Goal: Navigation & Orientation: Find specific page/section

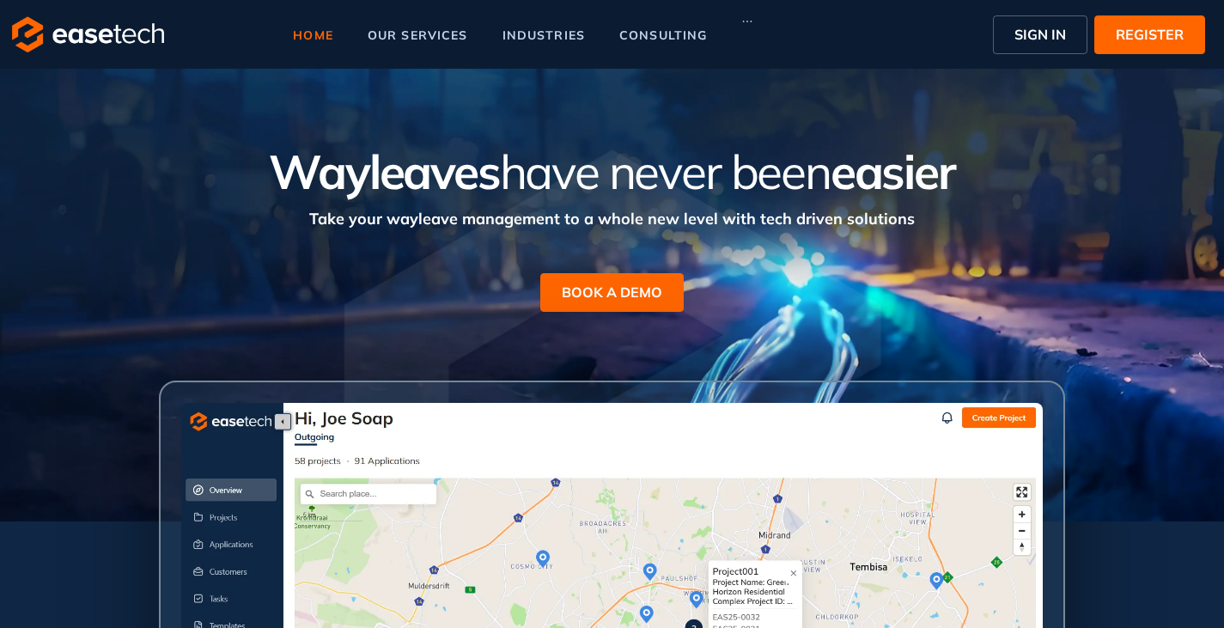
click at [1022, 39] on span "SIGN IN" at bounding box center [1041, 34] width 52 height 21
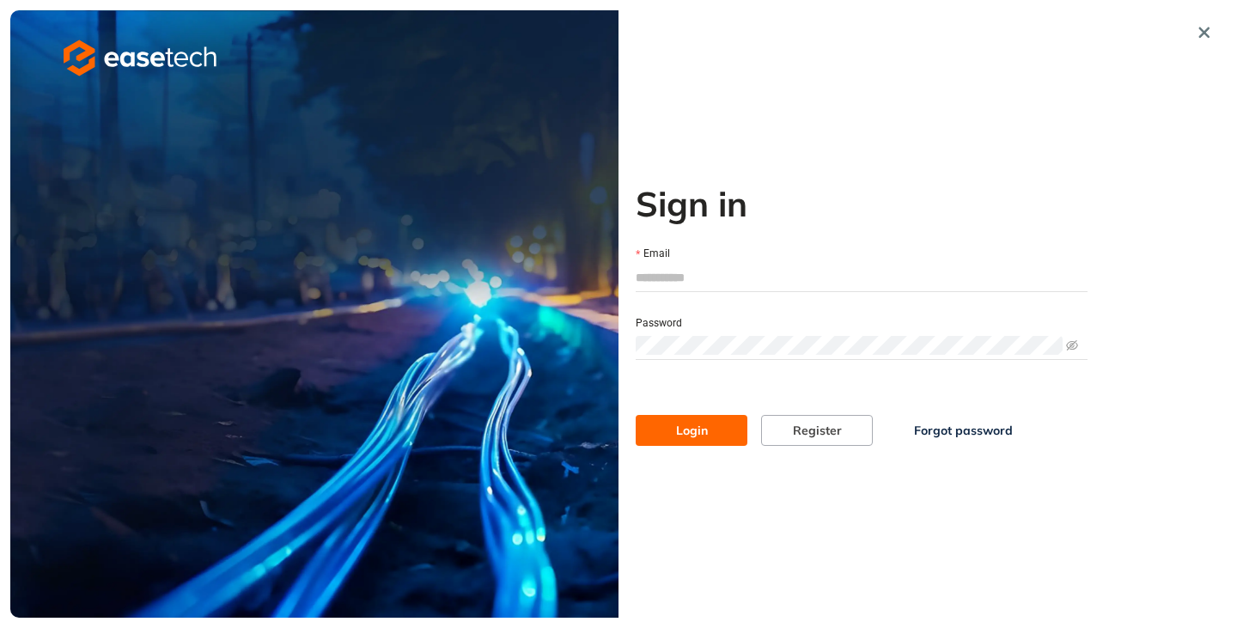
click at [684, 268] on input "Email" at bounding box center [862, 278] width 452 height 26
type input "**********"
click at [694, 429] on span "Login" at bounding box center [692, 430] width 32 height 19
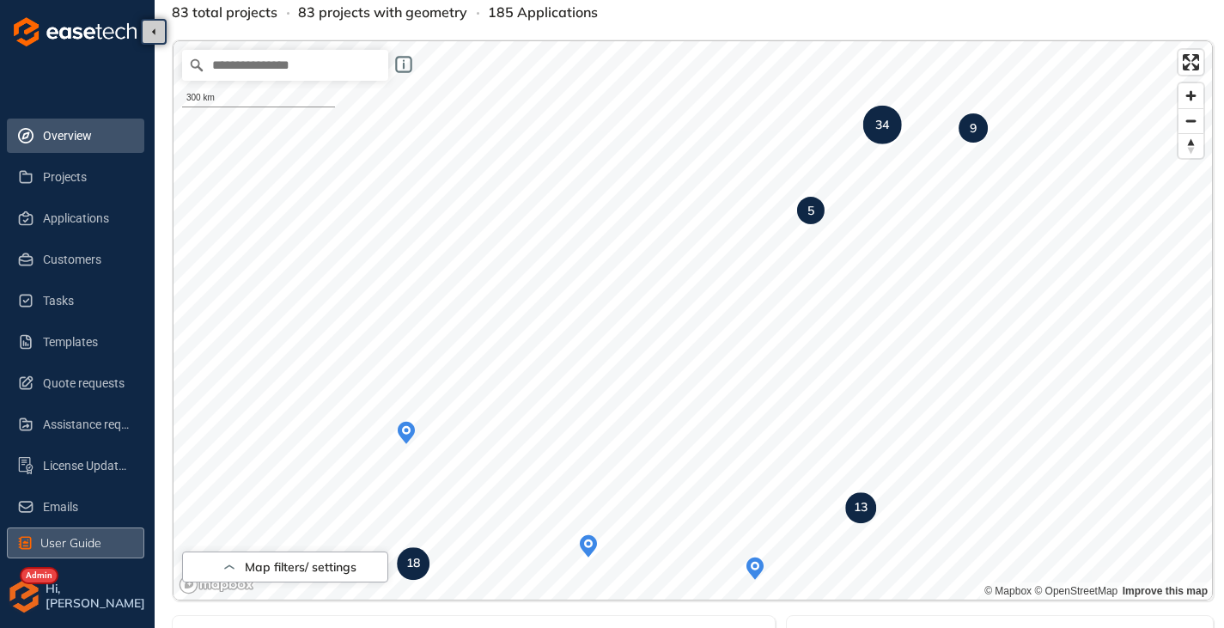
scroll to position [172, 0]
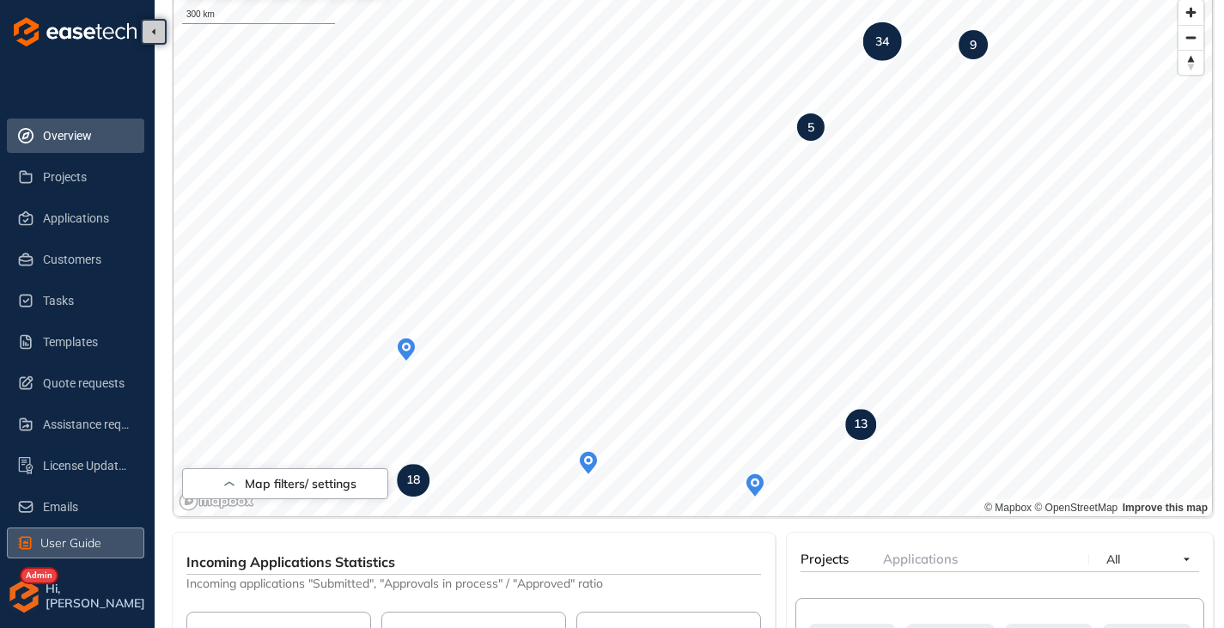
click at [59, 537] on span "User Guide" at bounding box center [70, 543] width 61 height 19
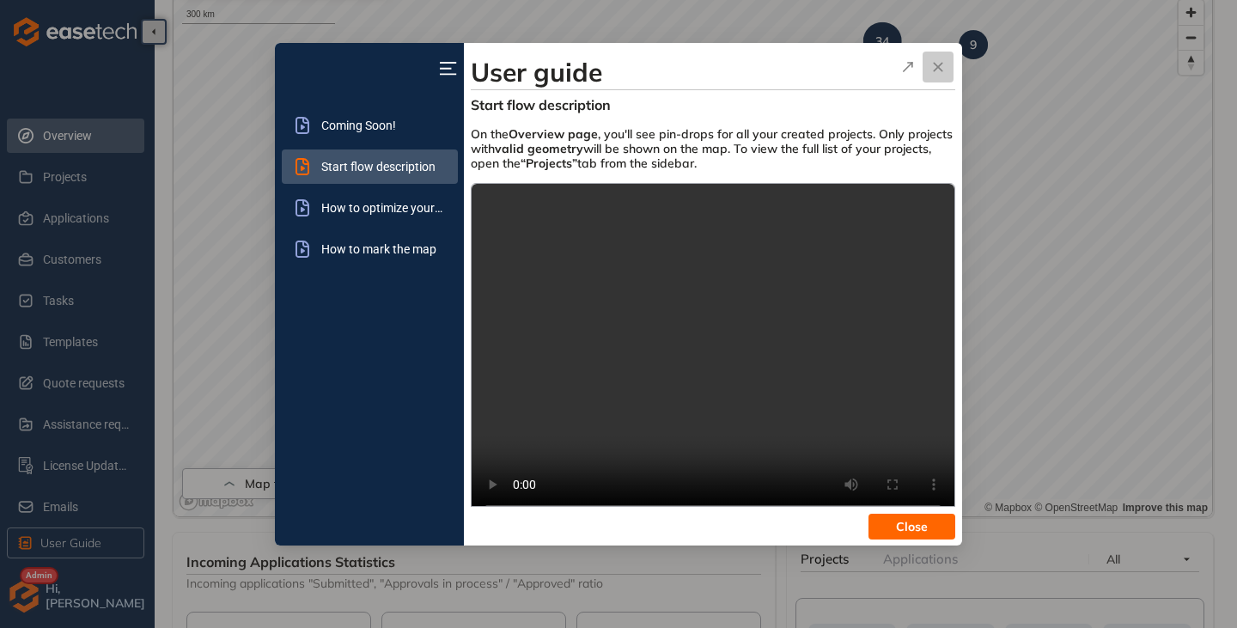
click at [942, 68] on icon "button" at bounding box center [938, 67] width 17 height 21
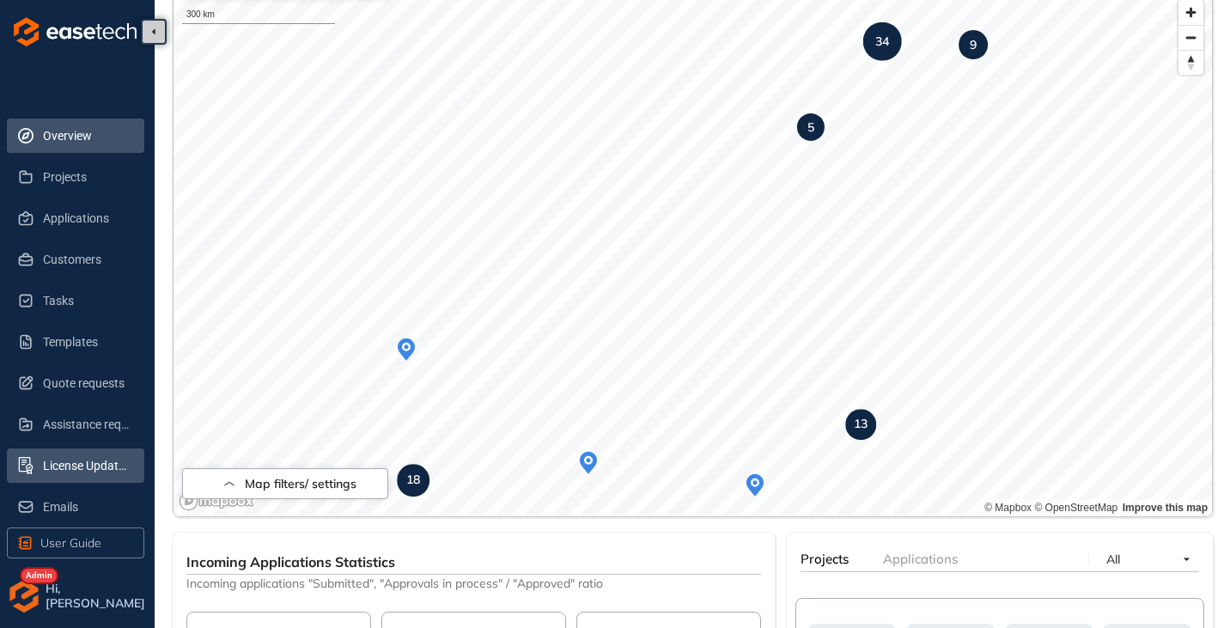
click at [40, 469] on li "License Update Requests" at bounding box center [75, 466] width 137 height 34
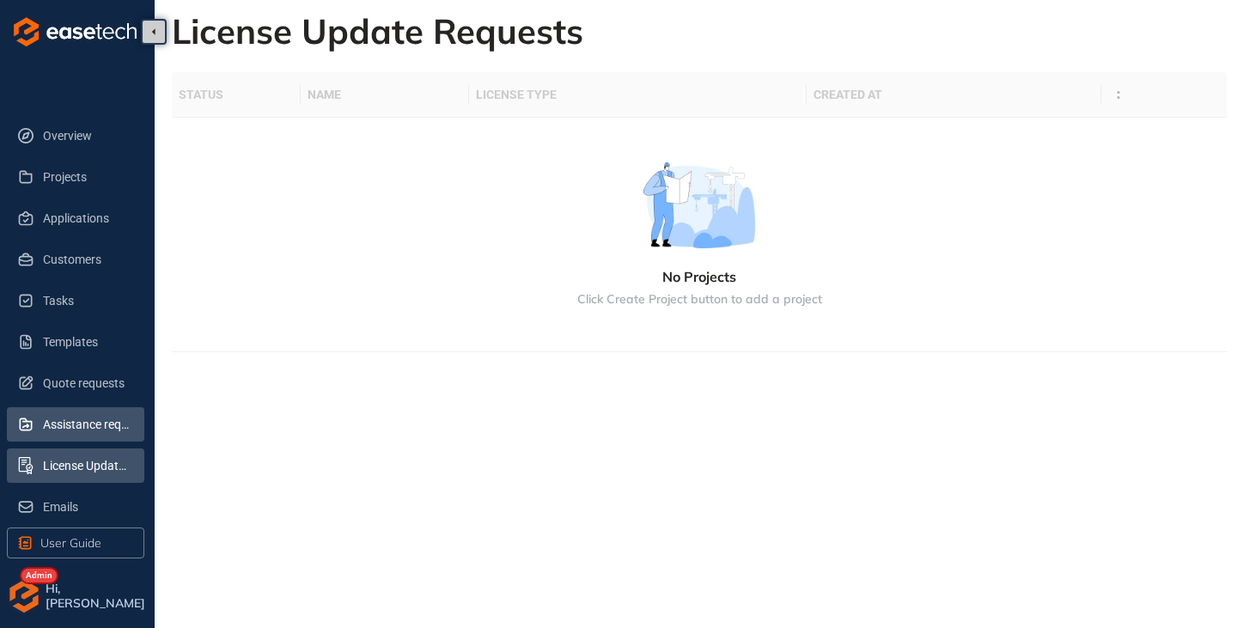
click at [56, 432] on span "Assistance requests" at bounding box center [87, 424] width 88 height 34
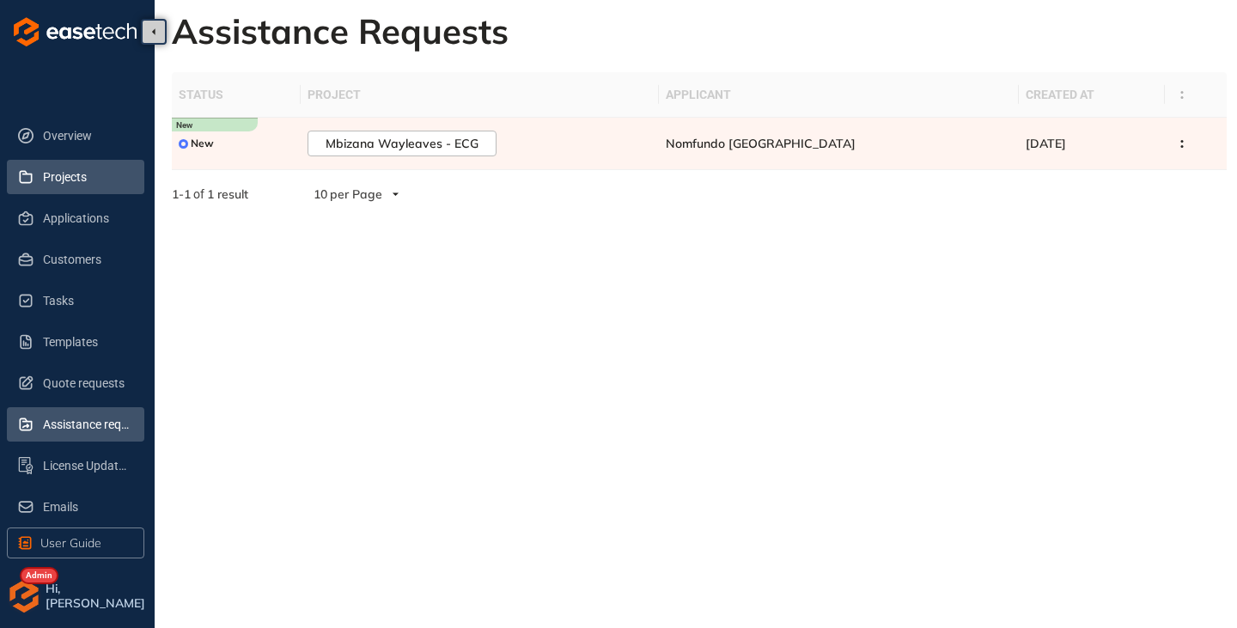
click at [73, 186] on span "Projects" at bounding box center [87, 177] width 88 height 34
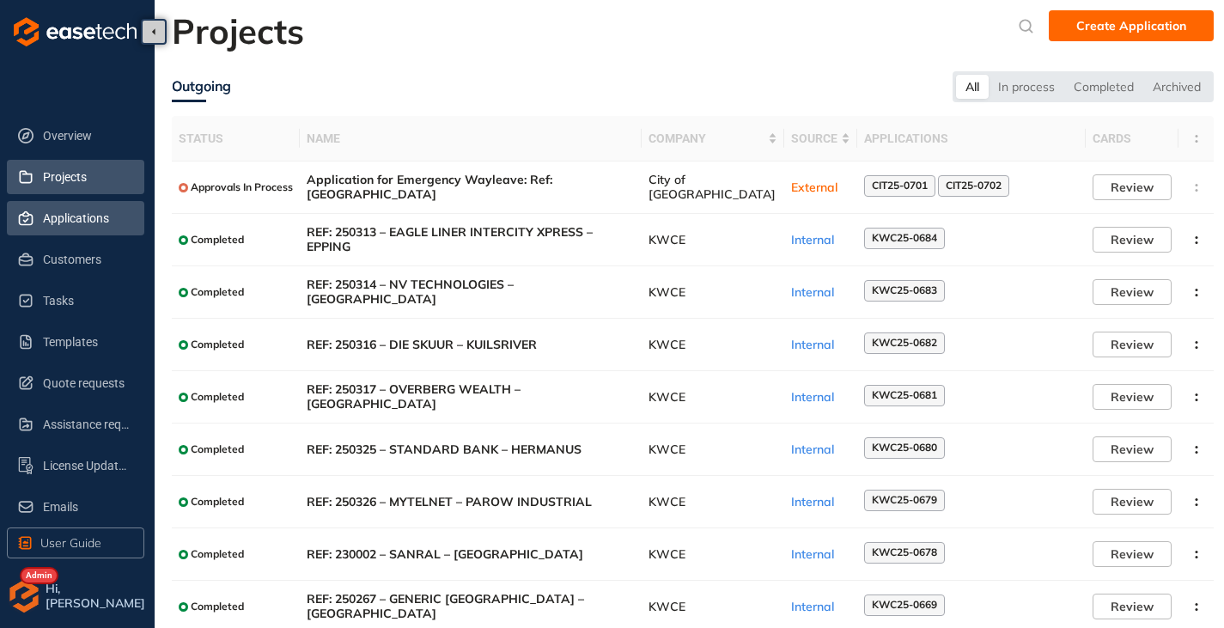
click at [62, 223] on span "Applications" at bounding box center [87, 218] width 88 height 34
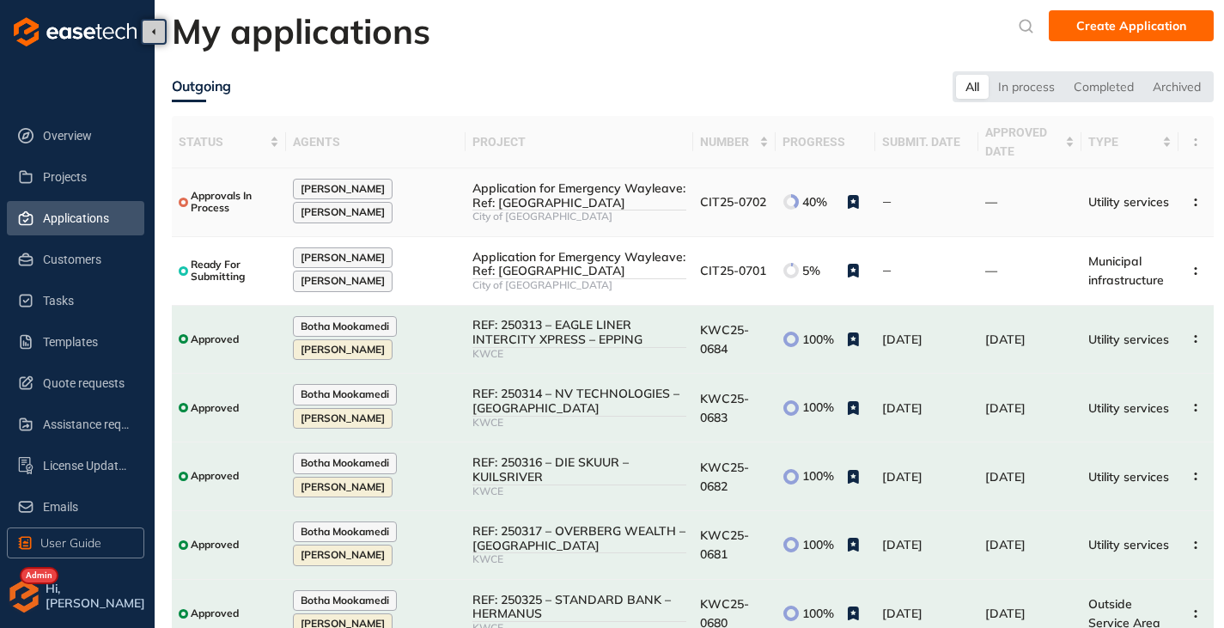
click at [532, 201] on div "Application for Emergency Wayleave: Ref: New Ottery & Strandfontein road" at bounding box center [580, 195] width 214 height 29
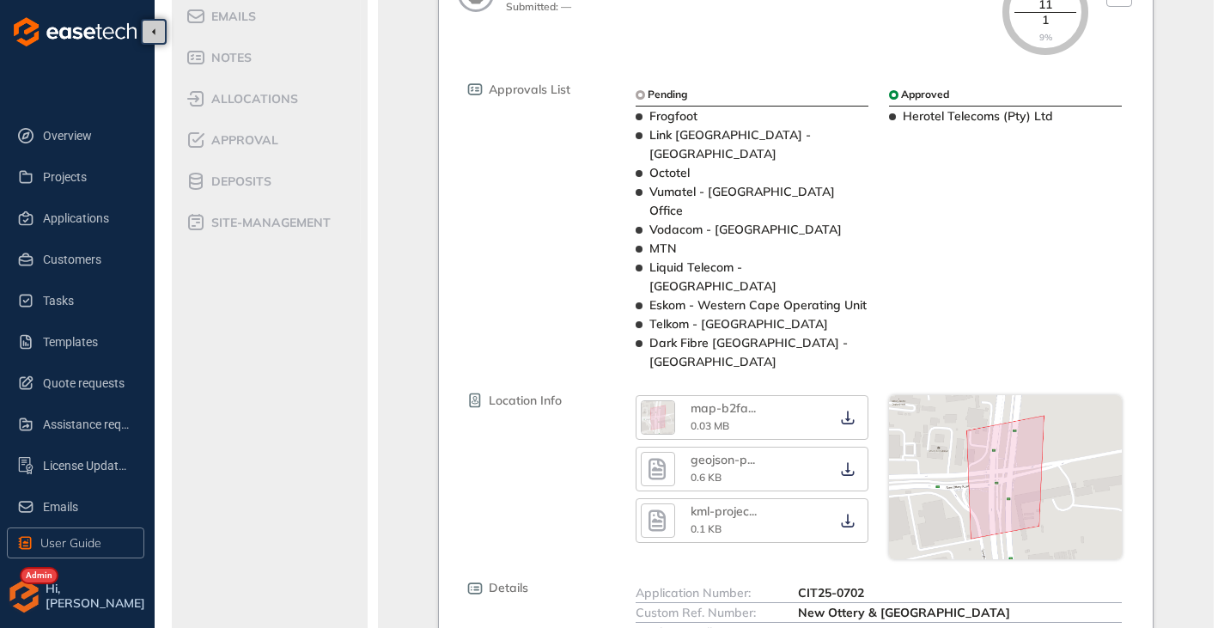
scroll to position [272, 0]
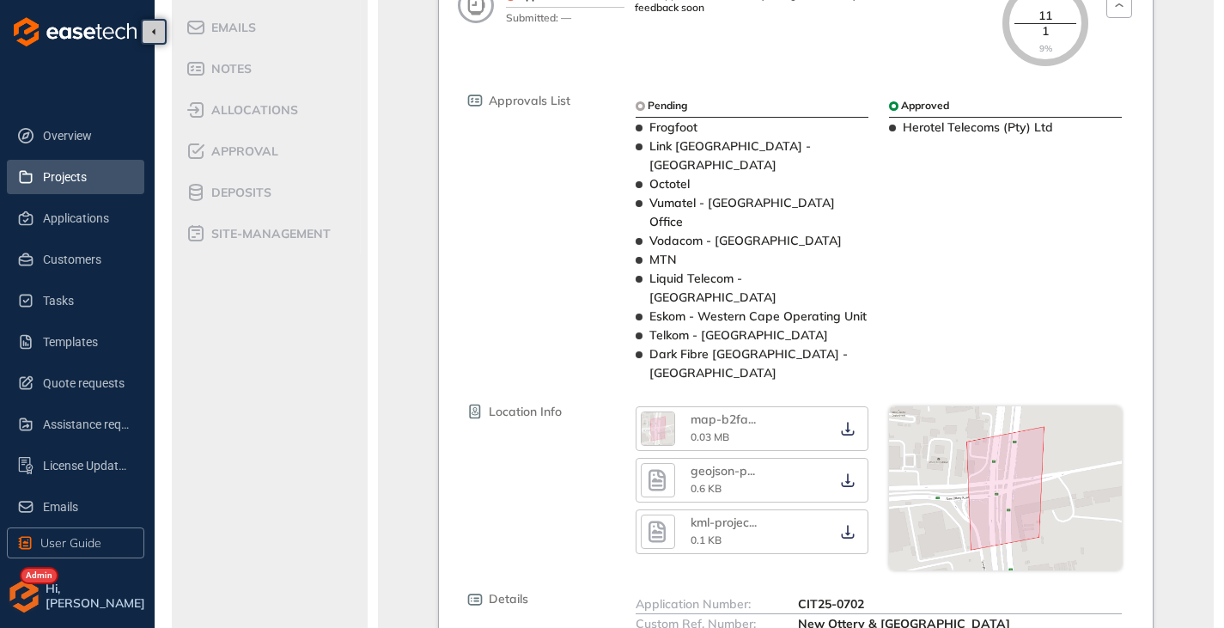
click at [64, 178] on span "Projects" at bounding box center [87, 177] width 88 height 34
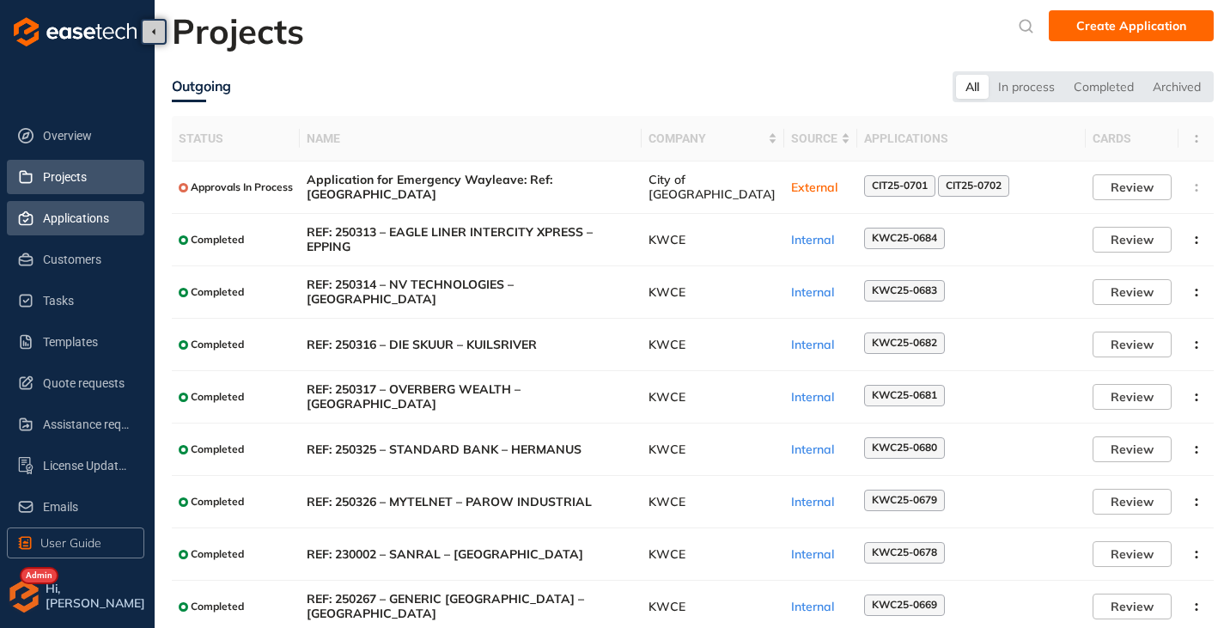
click at [73, 226] on span "Applications" at bounding box center [87, 218] width 88 height 34
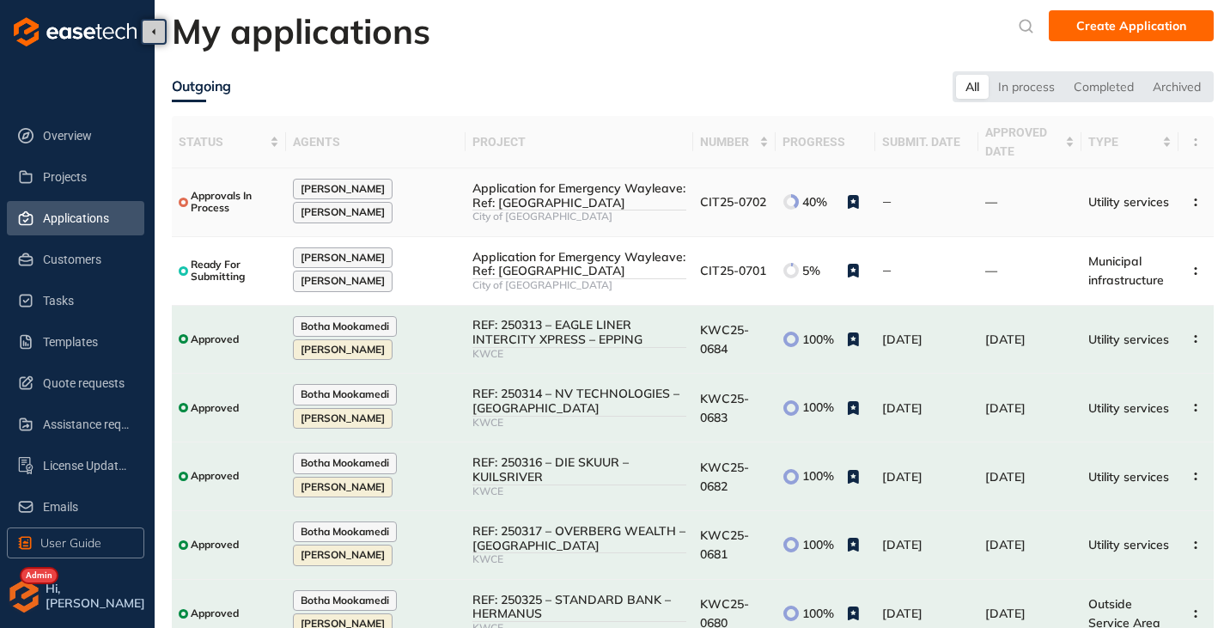
click at [550, 208] on div "Application for Emergency Wayleave: Ref: New Ottery & Strandfontein road" at bounding box center [580, 195] width 214 height 29
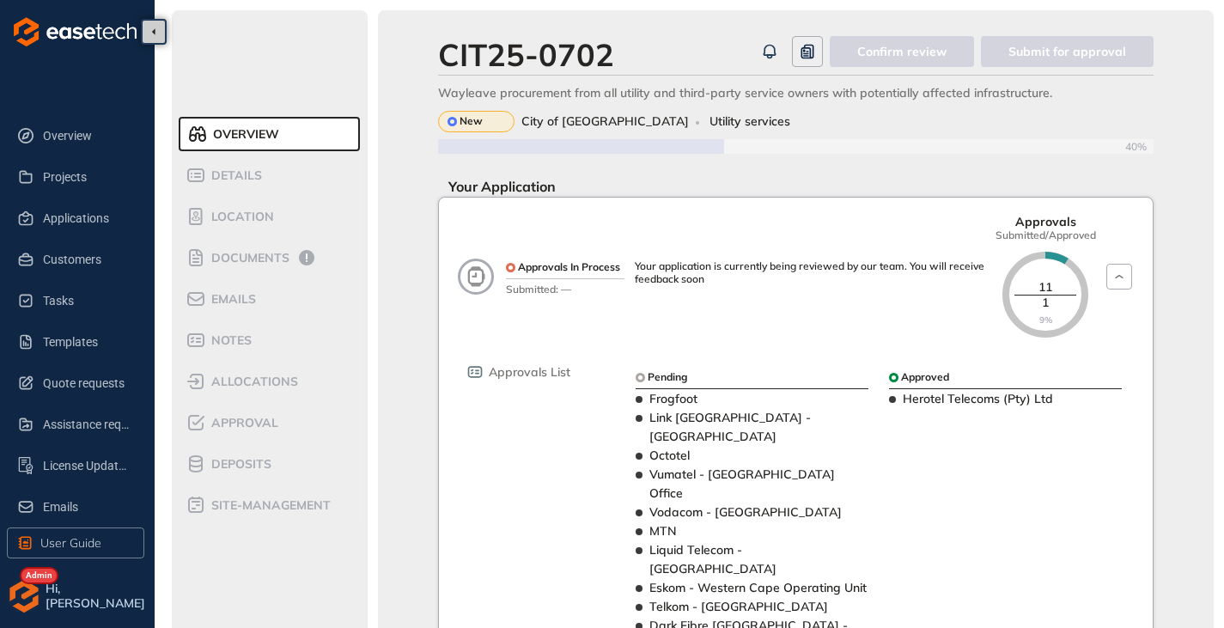
scroll to position [86, 0]
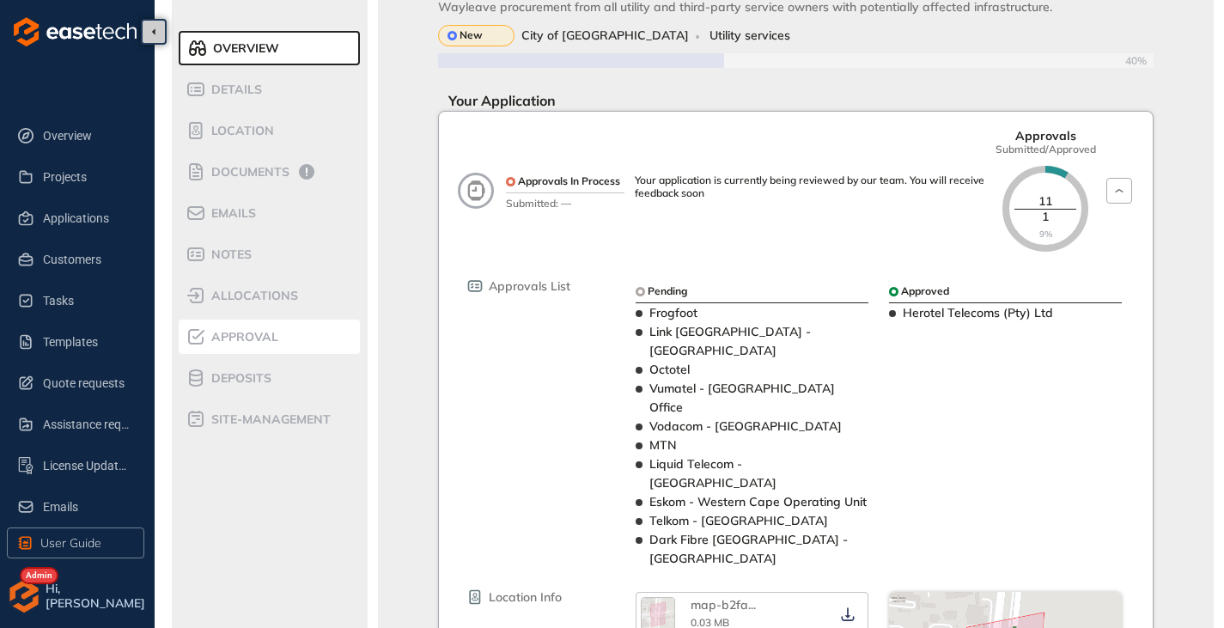
click at [253, 341] on span "Approval" at bounding box center [242, 337] width 72 height 15
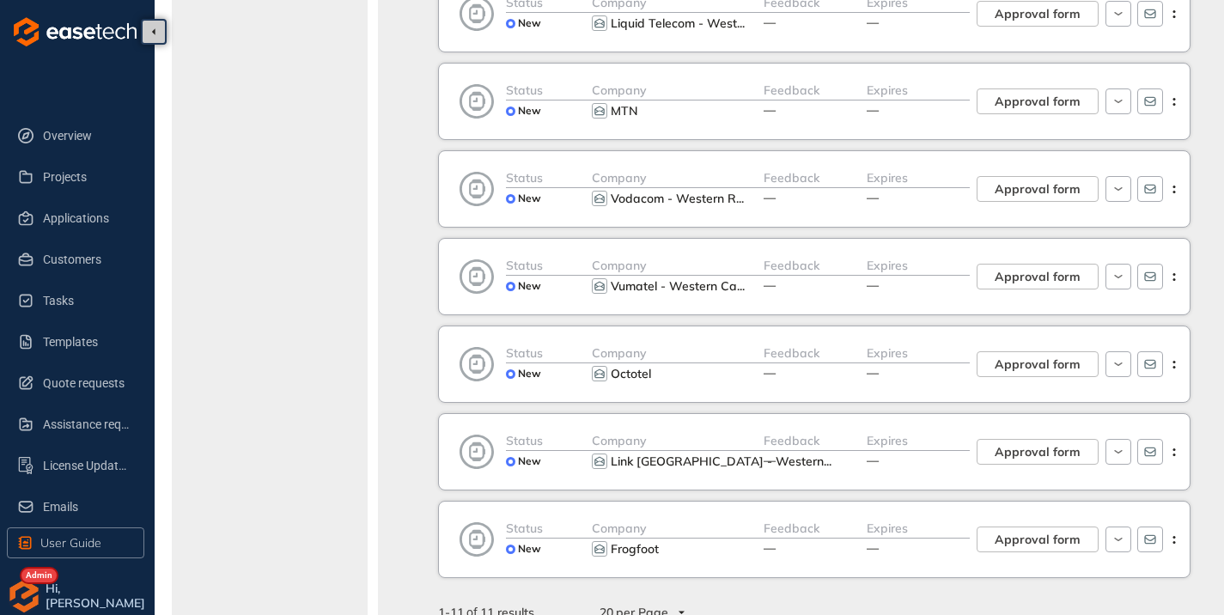
scroll to position [687, 0]
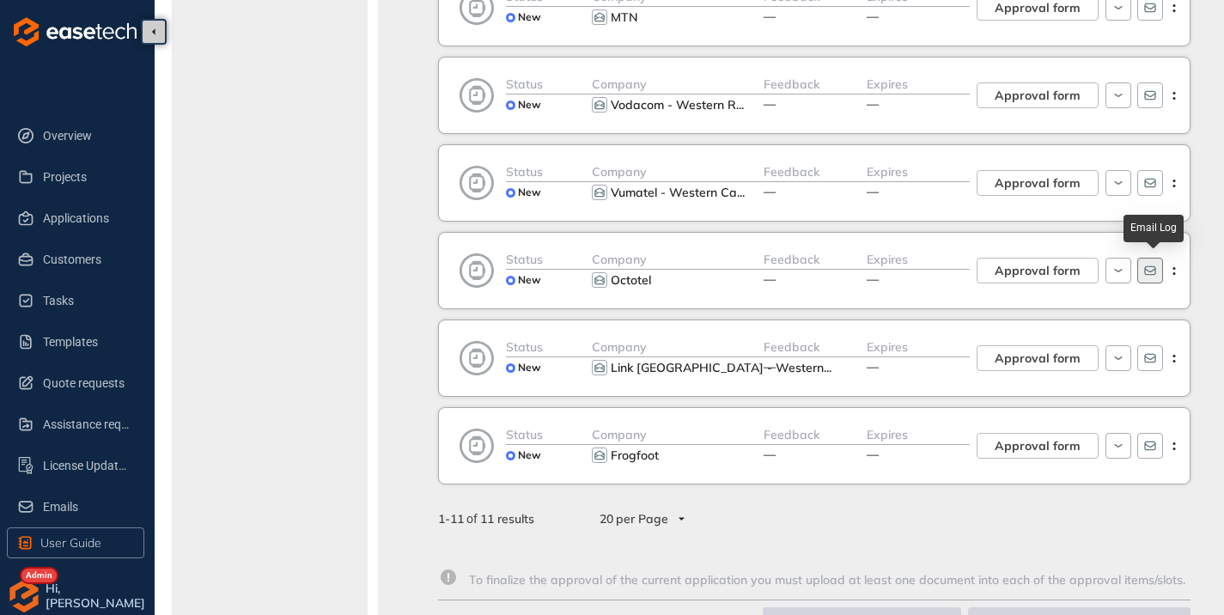
click at [1148, 273] on icon "button" at bounding box center [1151, 271] width 14 height 14
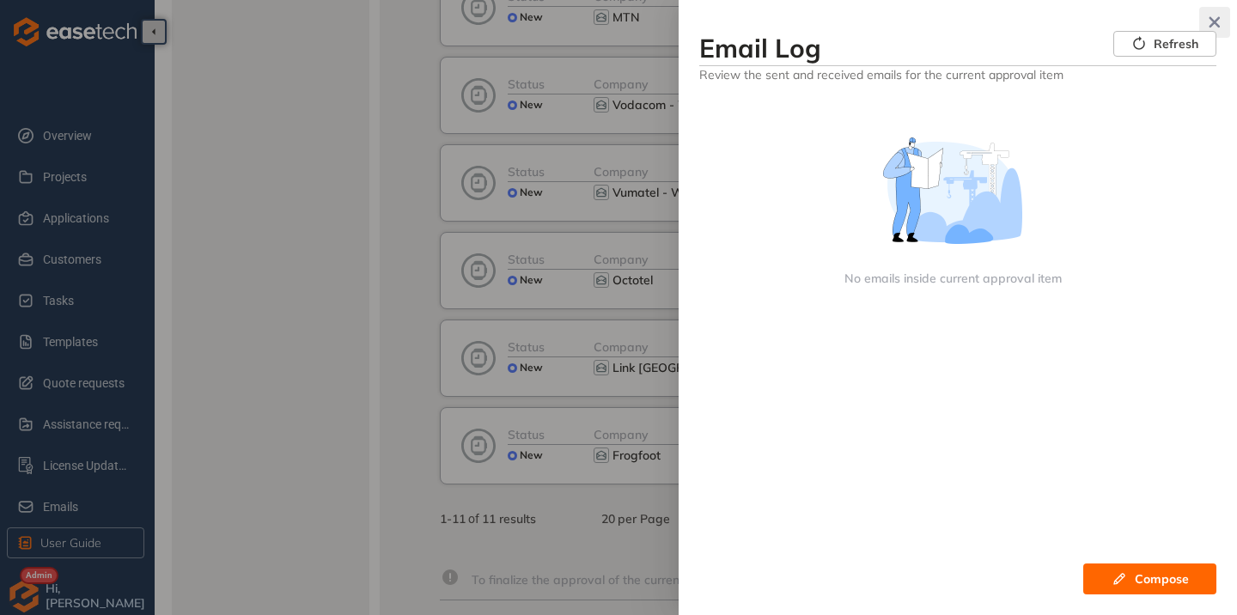
click at [1214, 18] on icon "button" at bounding box center [1214, 22] width 17 height 12
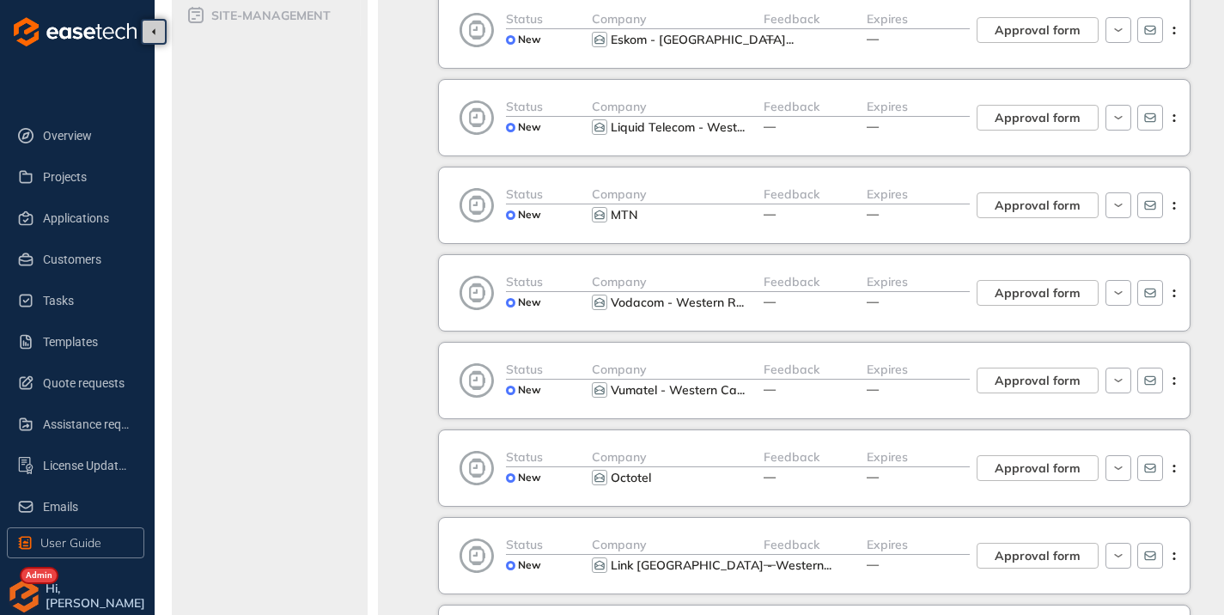
scroll to position [430, 0]
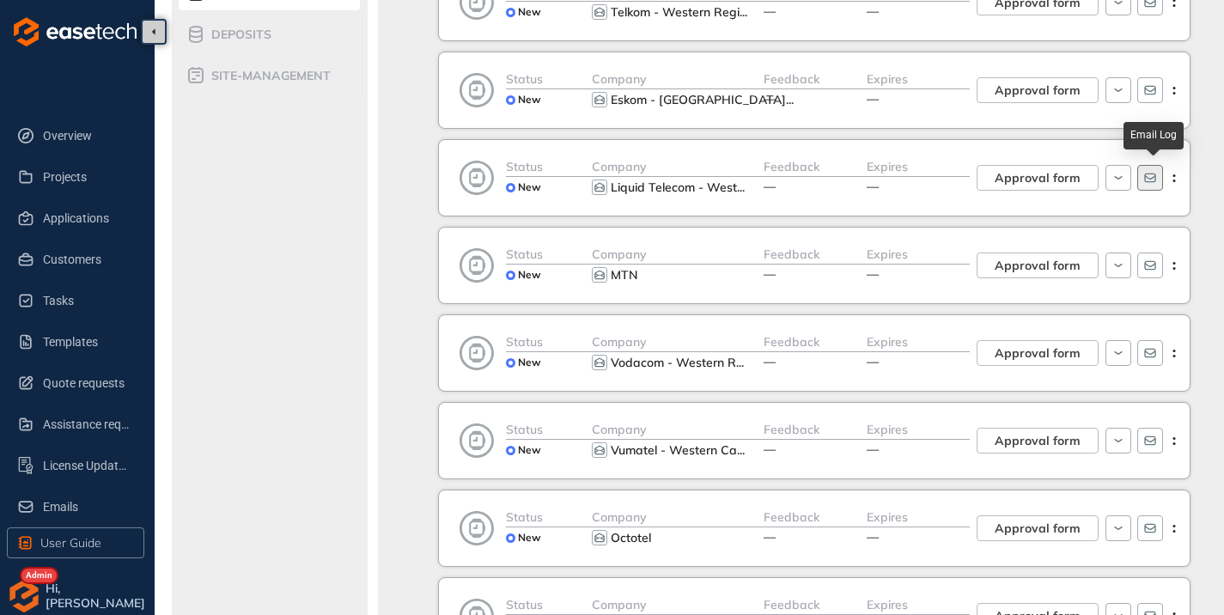
click at [1155, 184] on icon "button" at bounding box center [1151, 178] width 14 height 14
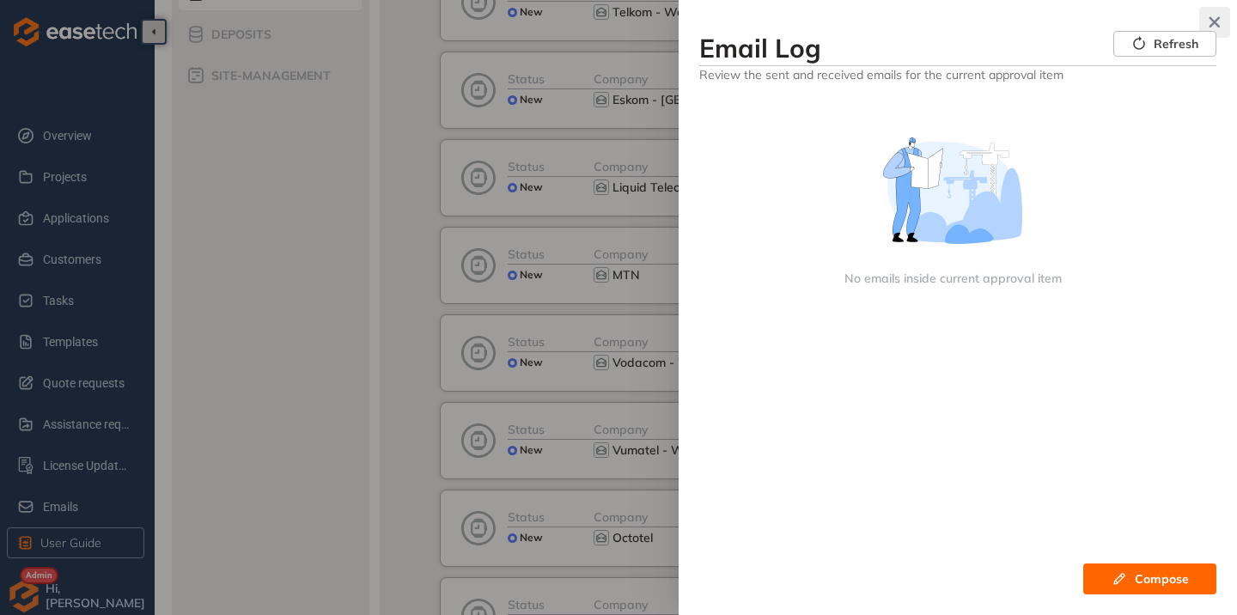
click at [1213, 25] on icon "button" at bounding box center [1214, 22] width 17 height 12
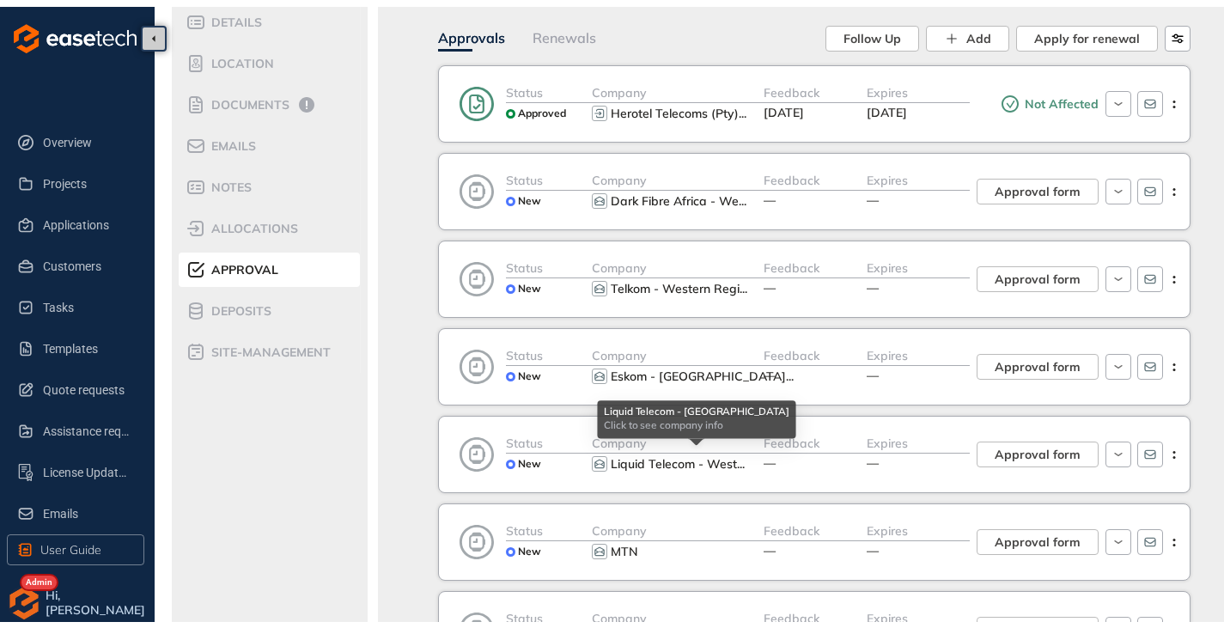
scroll to position [0, 0]
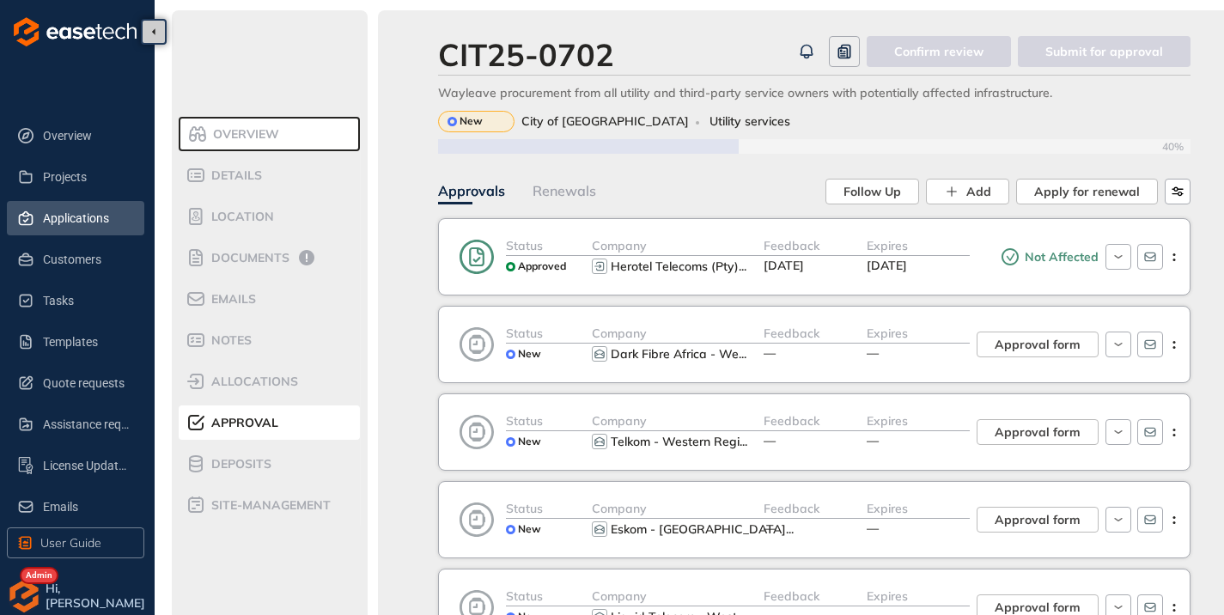
click at [59, 227] on span "Applications" at bounding box center [87, 218] width 88 height 34
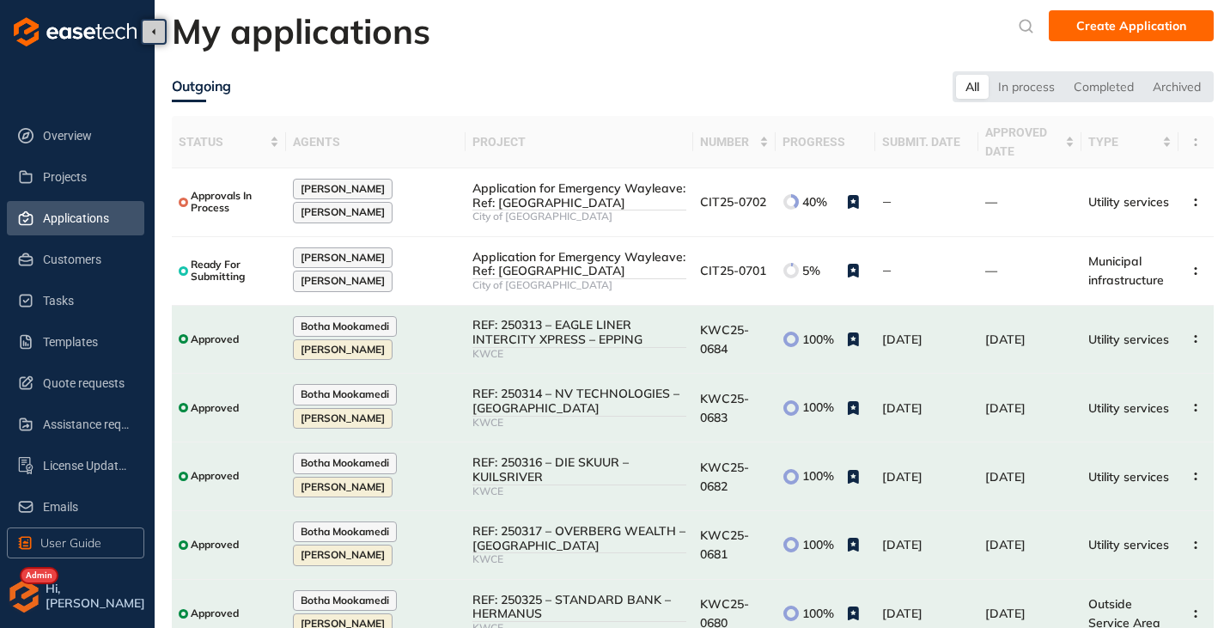
click at [18, 595] on img "button" at bounding box center [24, 596] width 34 height 34
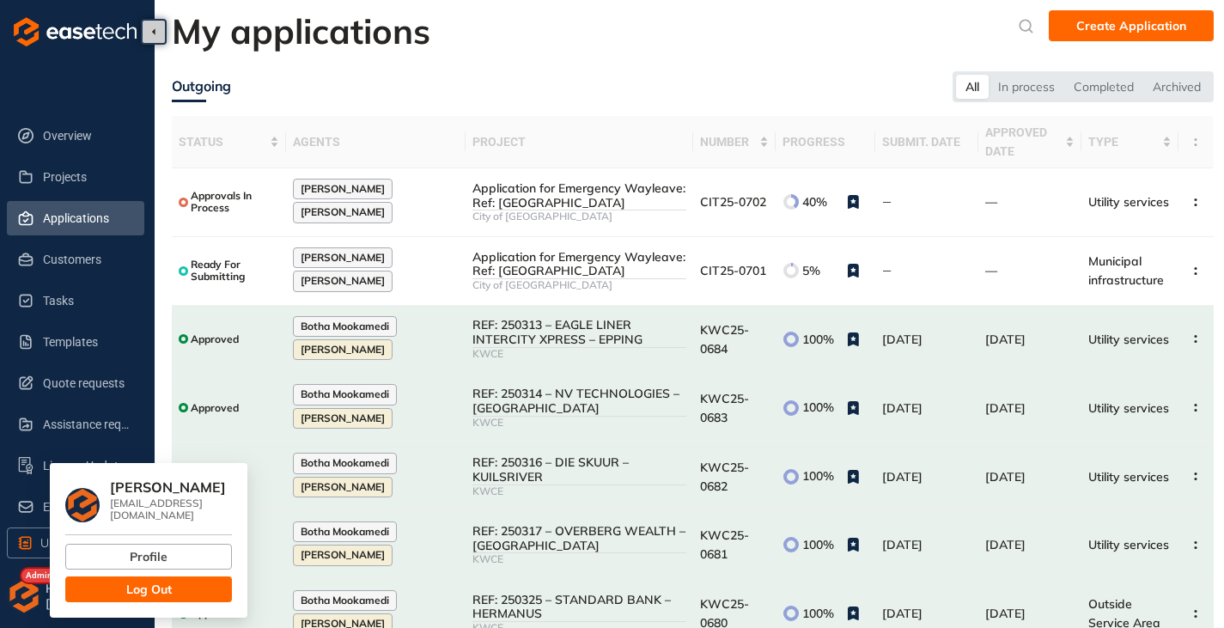
click at [135, 580] on span "Log Out" at bounding box center [149, 589] width 46 height 19
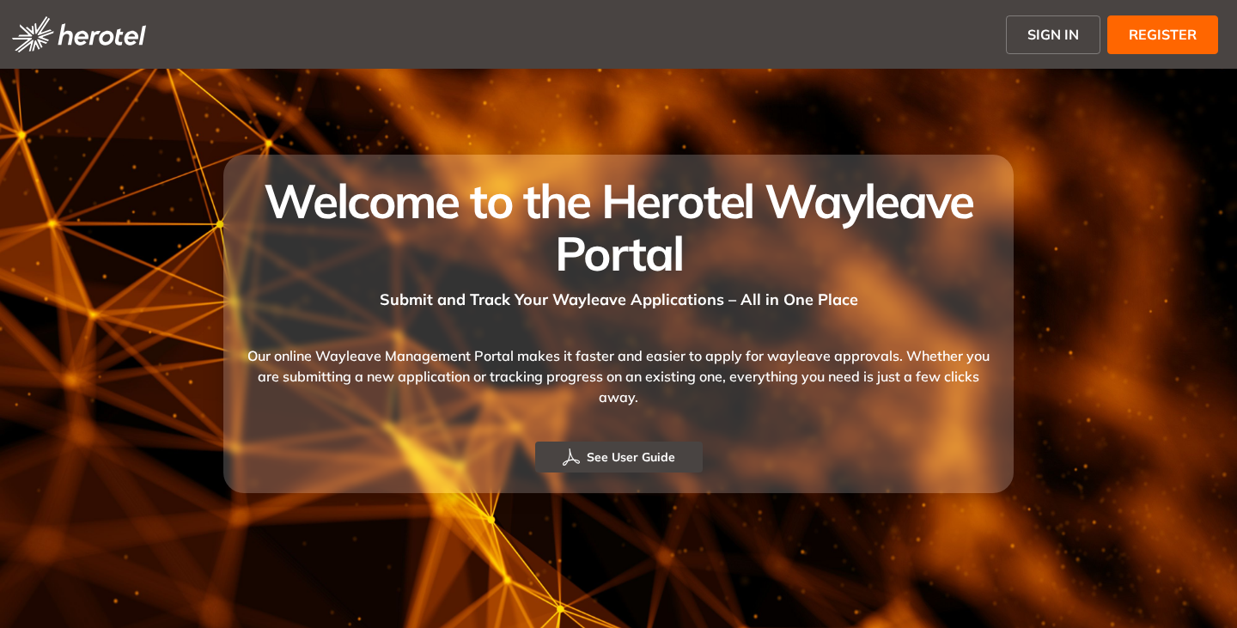
click at [1034, 38] on span "SIGN IN" at bounding box center [1054, 34] width 52 height 21
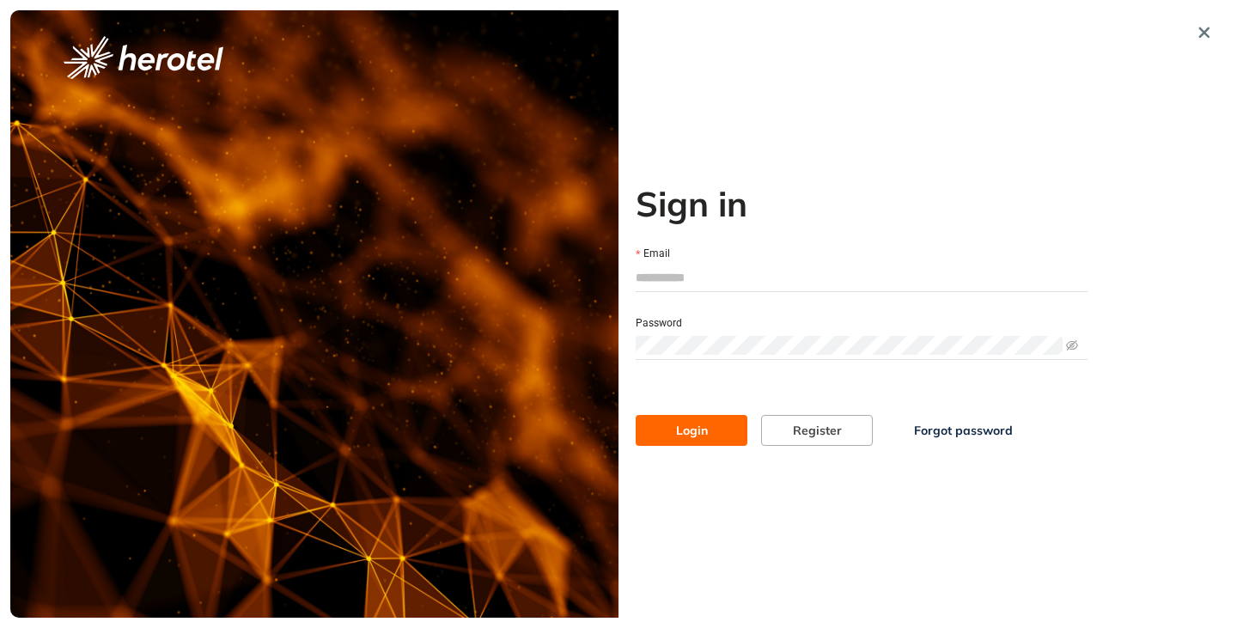
click at [754, 247] on div "Email" at bounding box center [862, 254] width 452 height 19
click at [756, 284] on input "Email" at bounding box center [862, 278] width 452 height 26
type input "**********"
drag, startPoint x: 758, startPoint y: 290, endPoint x: 711, endPoint y: 332, distance: 62.7
click at [712, 333] on span at bounding box center [862, 346] width 452 height 26
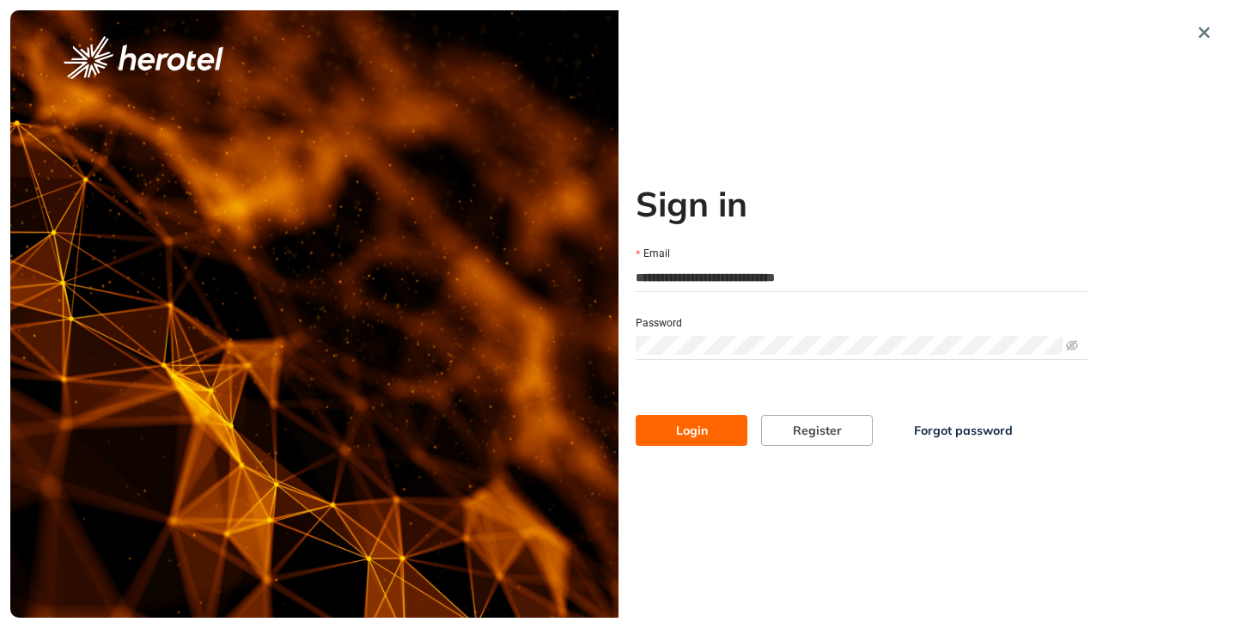
click at [636, 415] on button "Login" at bounding box center [692, 430] width 112 height 31
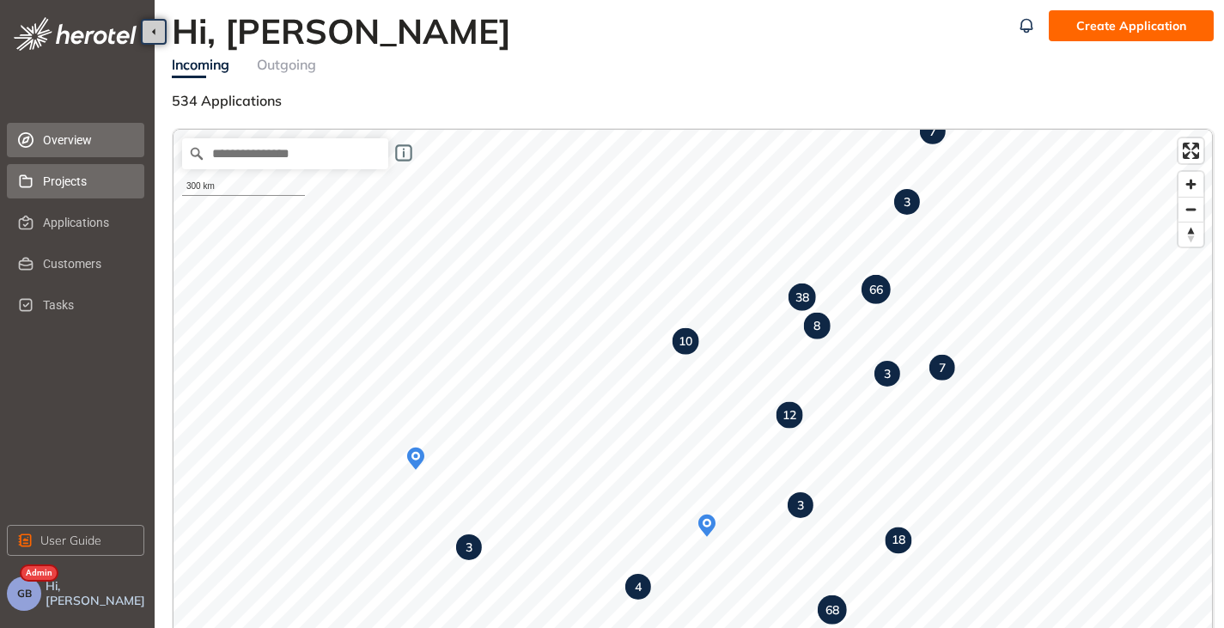
click at [70, 186] on span "Projects" at bounding box center [87, 181] width 88 height 34
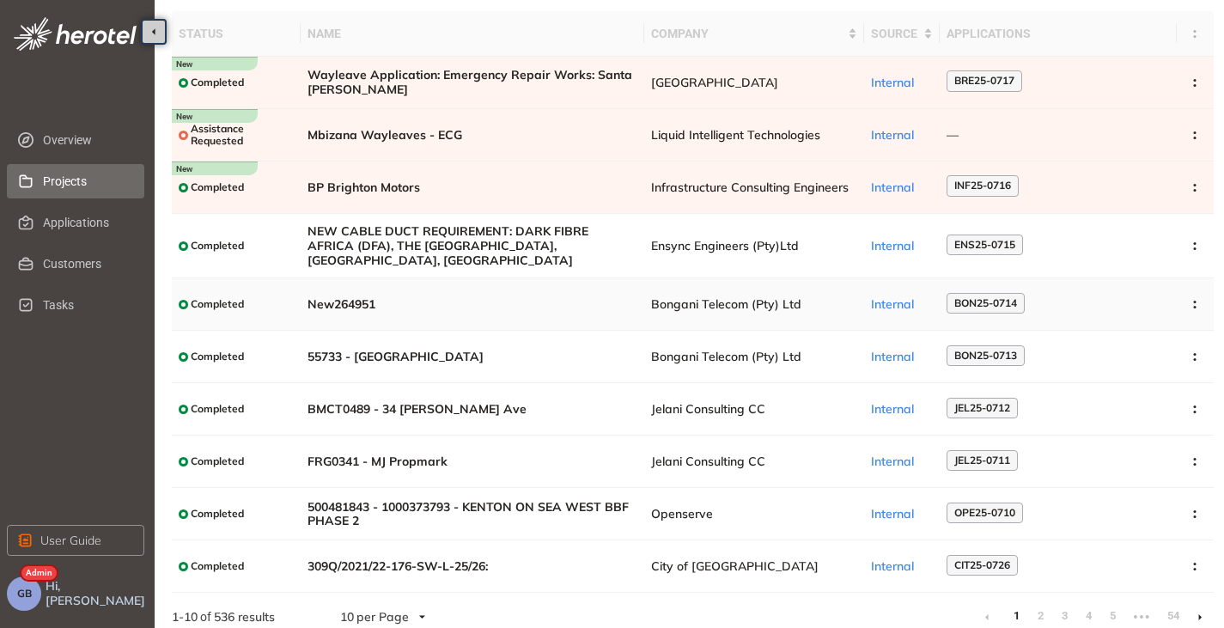
scroll to position [118, 0]
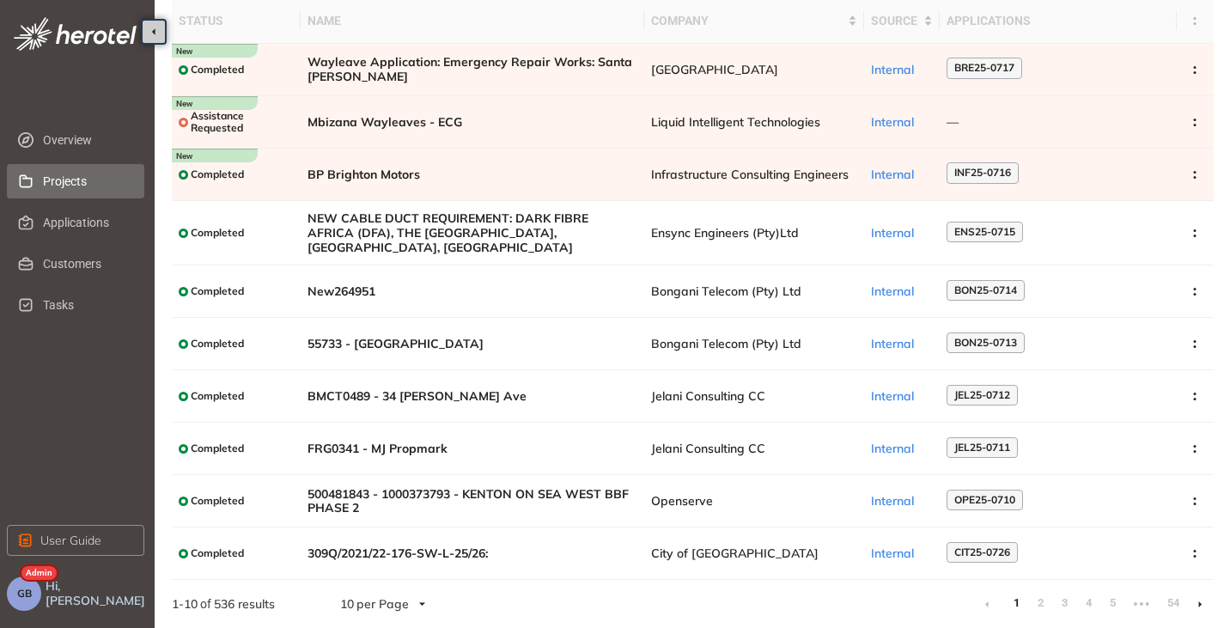
click at [1199, 602] on icon at bounding box center [1201, 605] width 4 height 8
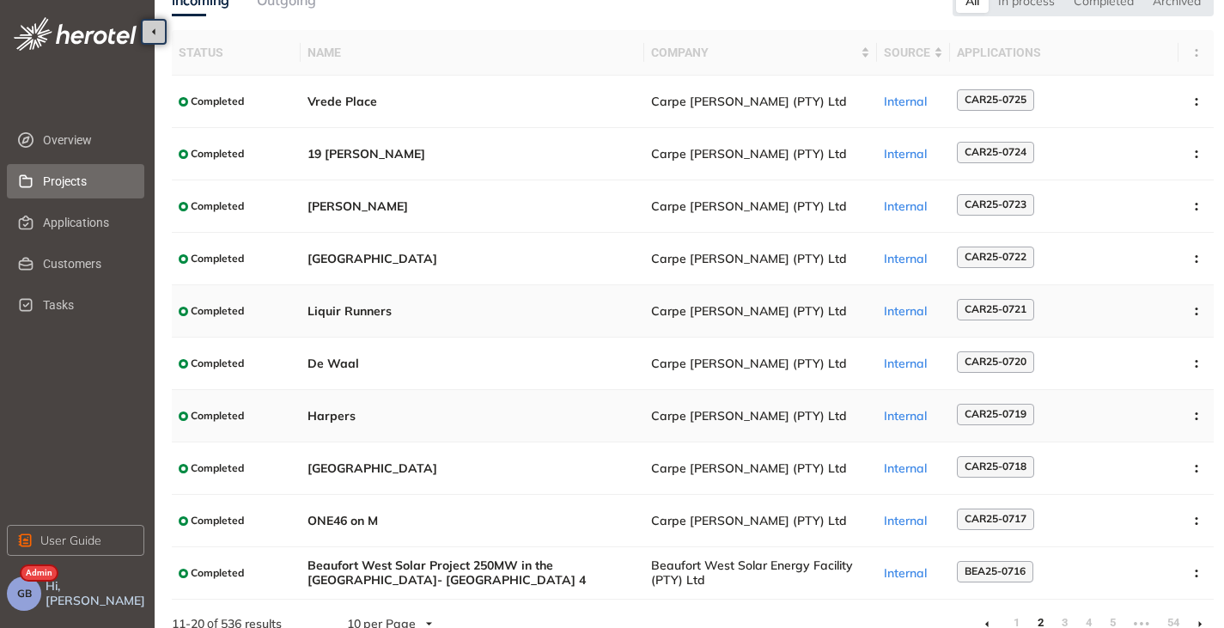
scroll to position [106, 0]
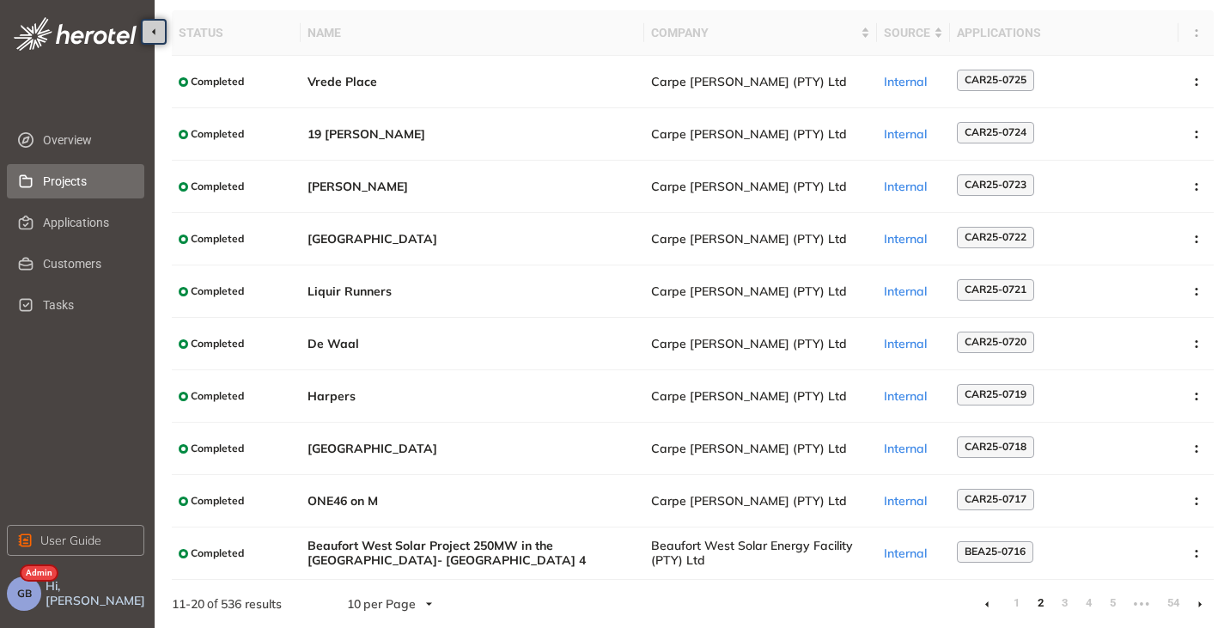
click at [1200, 605] on icon at bounding box center [1200, 604] width 3 height 6
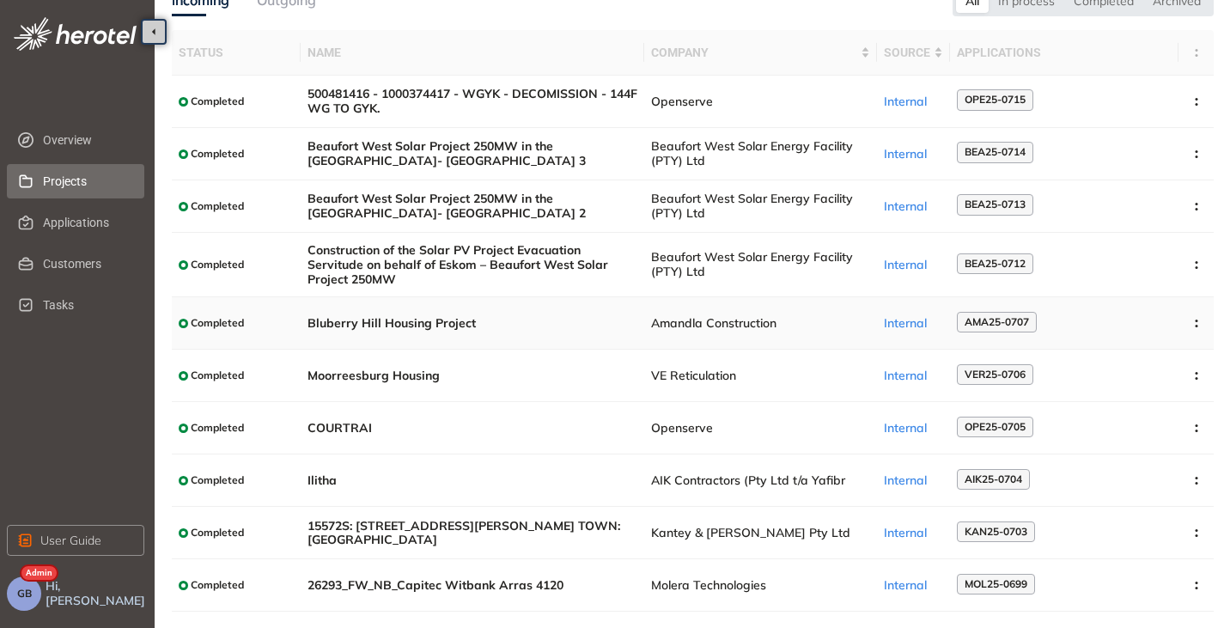
scroll to position [118, 0]
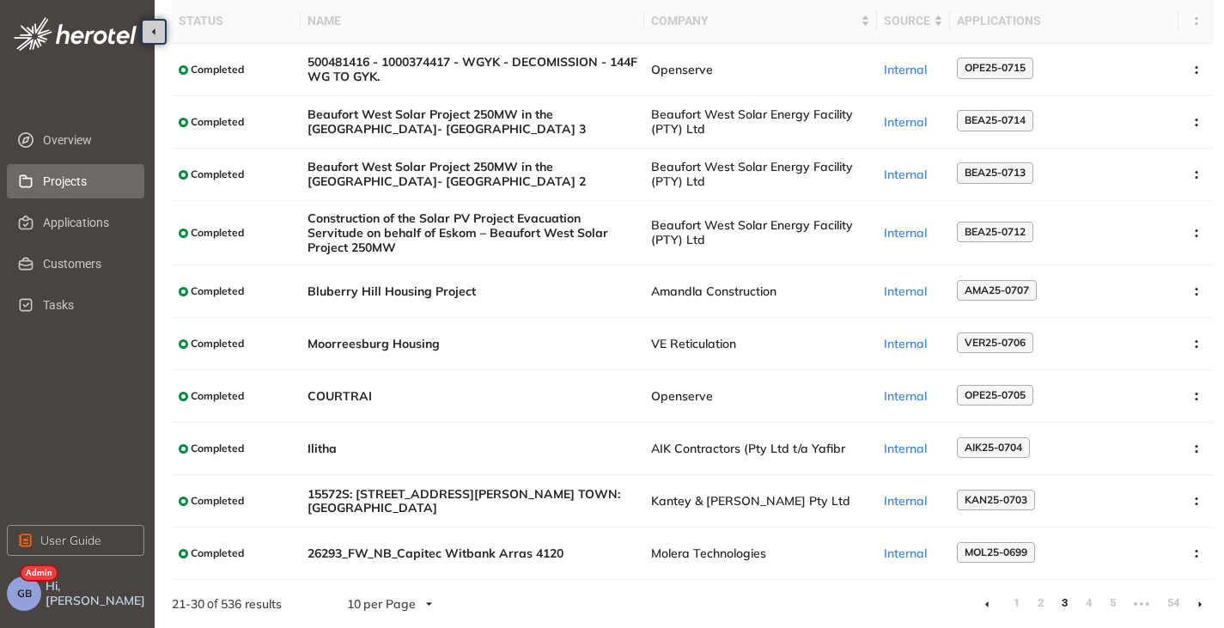
click at [1199, 607] on icon at bounding box center [1201, 605] width 4 height 8
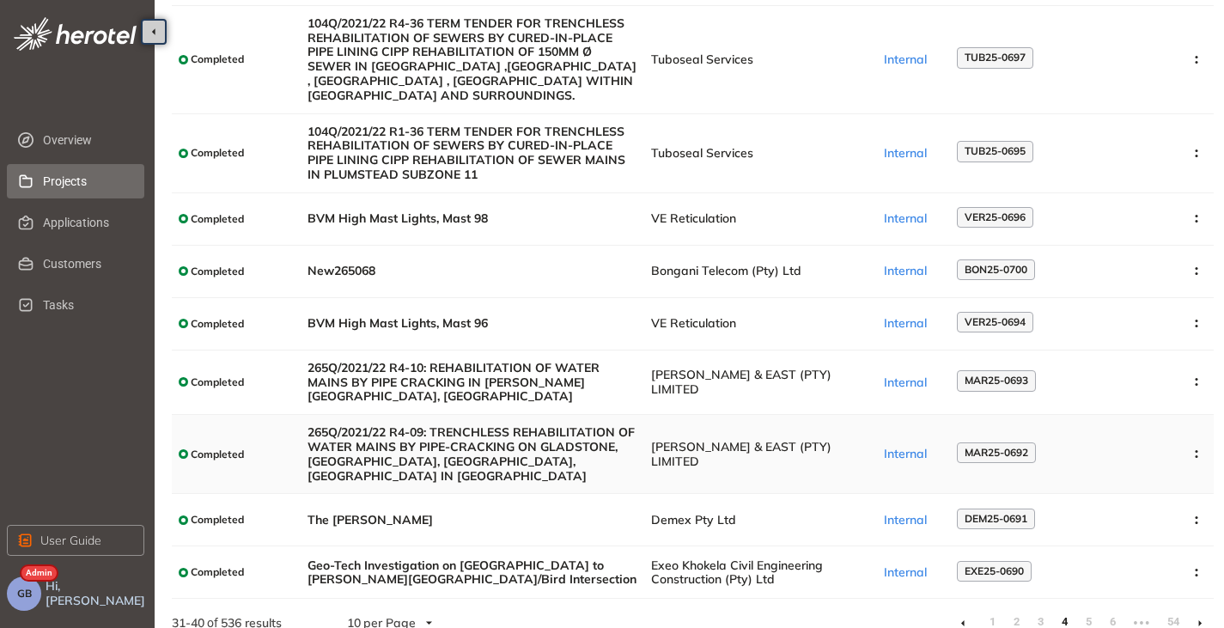
scroll to position [271, 0]
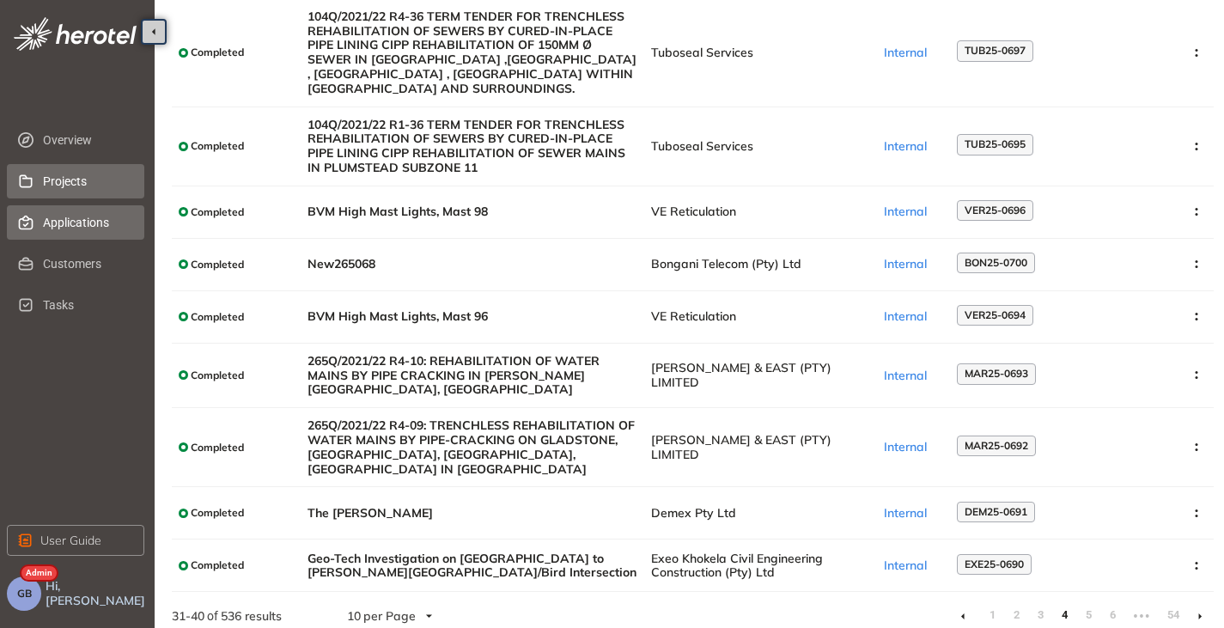
click at [68, 230] on span "Applications" at bounding box center [87, 222] width 88 height 34
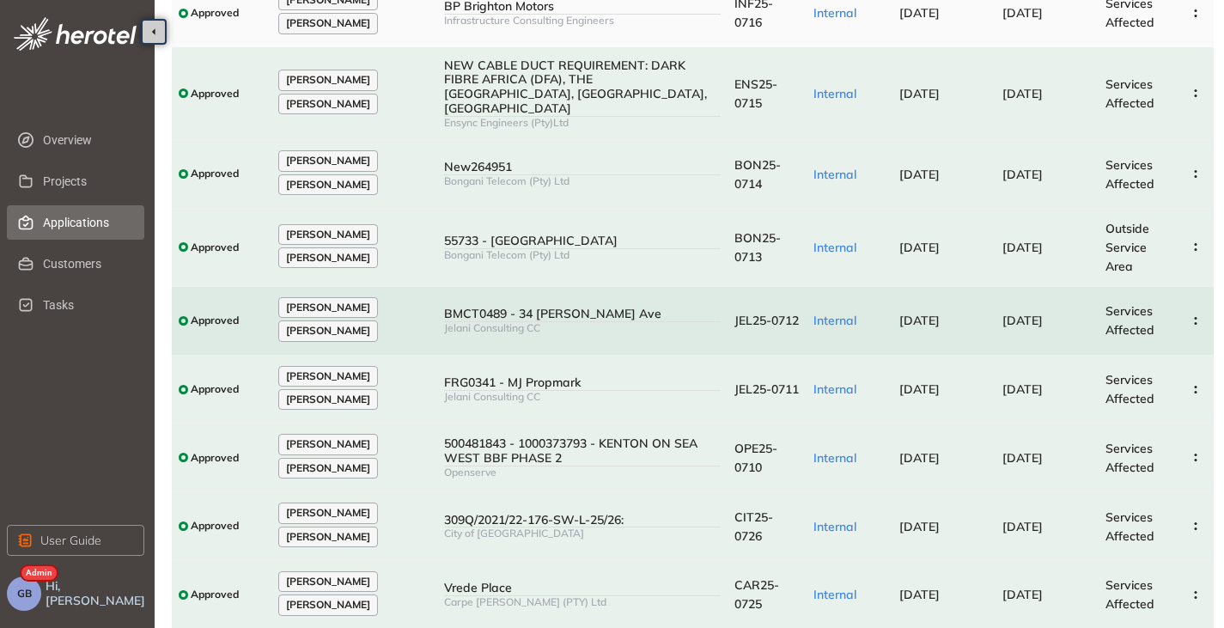
scroll to position [293, 0]
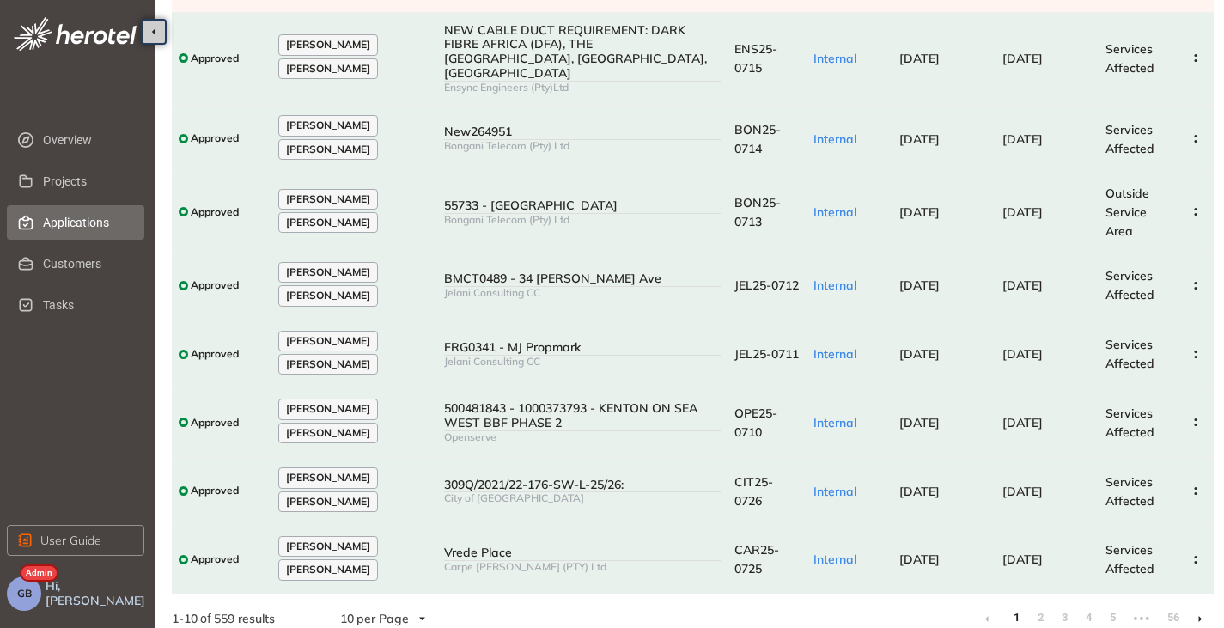
click at [1199, 615] on icon at bounding box center [1201, 619] width 4 height 8
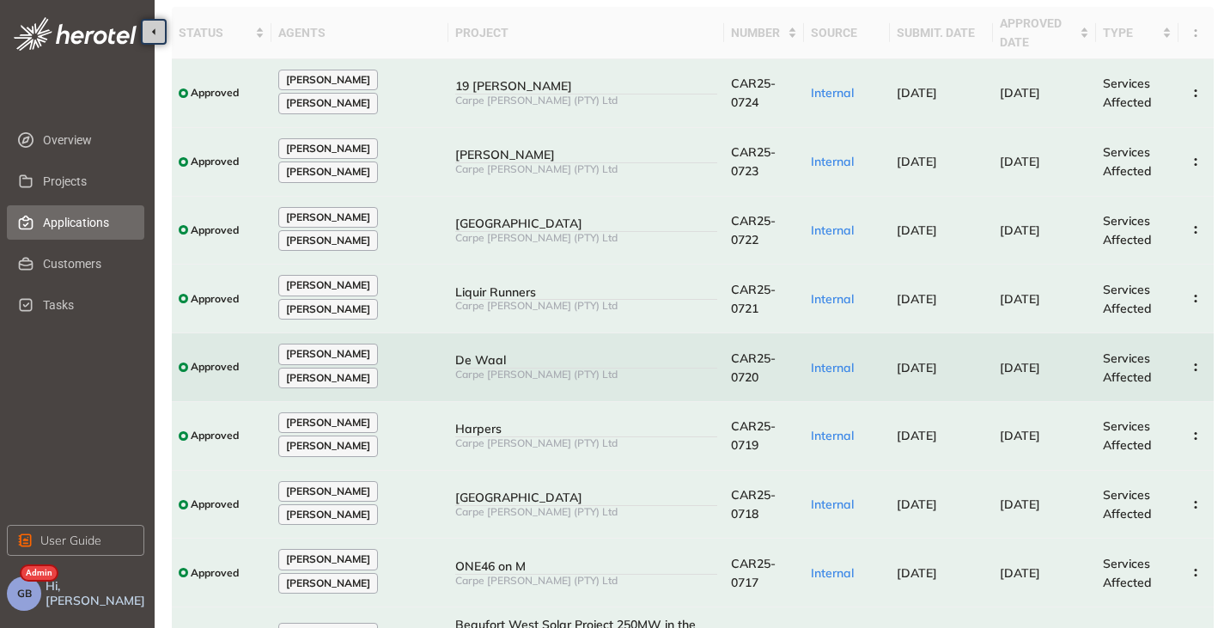
scroll to position [258, 0]
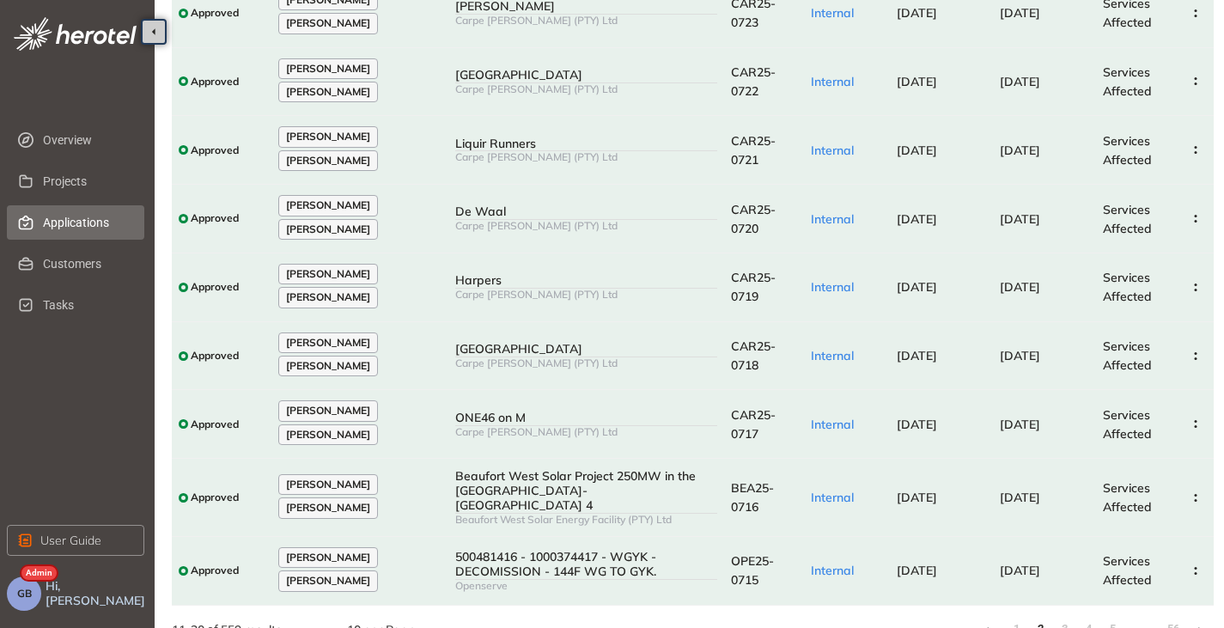
click at [1199, 626] on icon at bounding box center [1201, 630] width 4 height 8
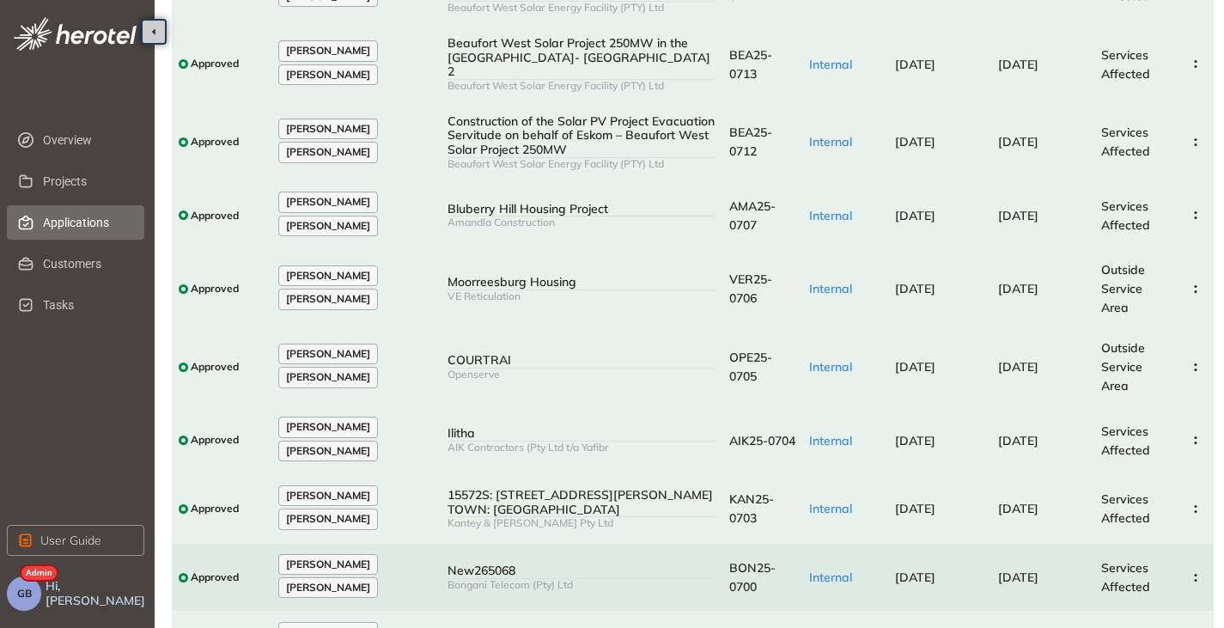
scroll to position [312, 0]
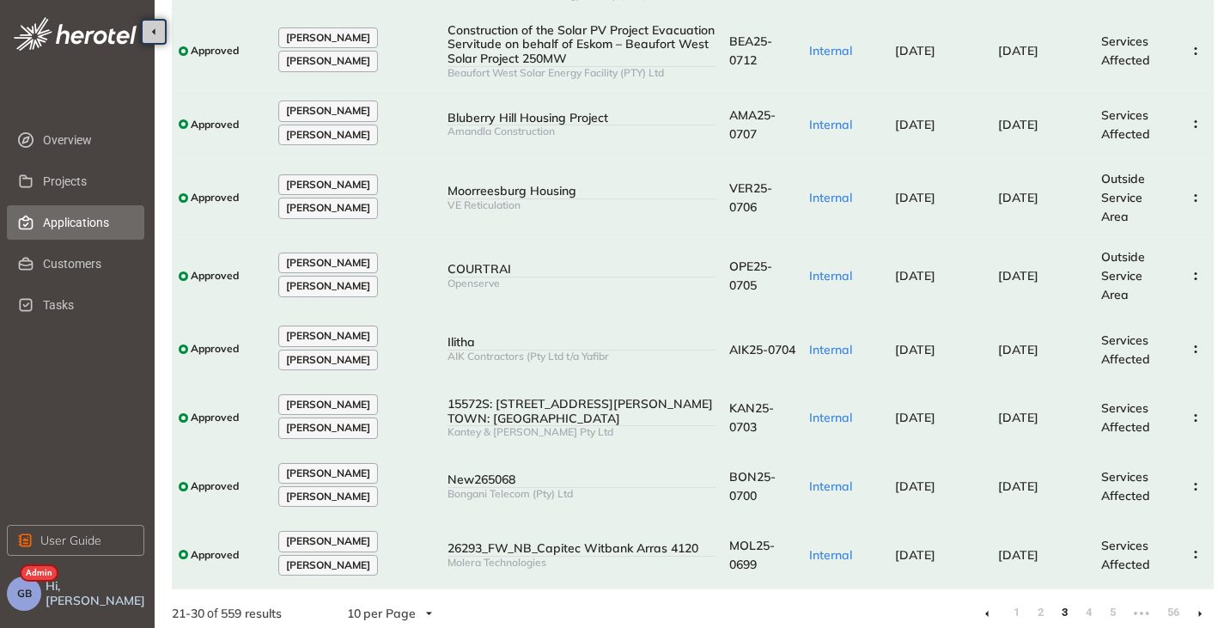
click at [1202, 603] on li at bounding box center [1200, 613] width 27 height 27
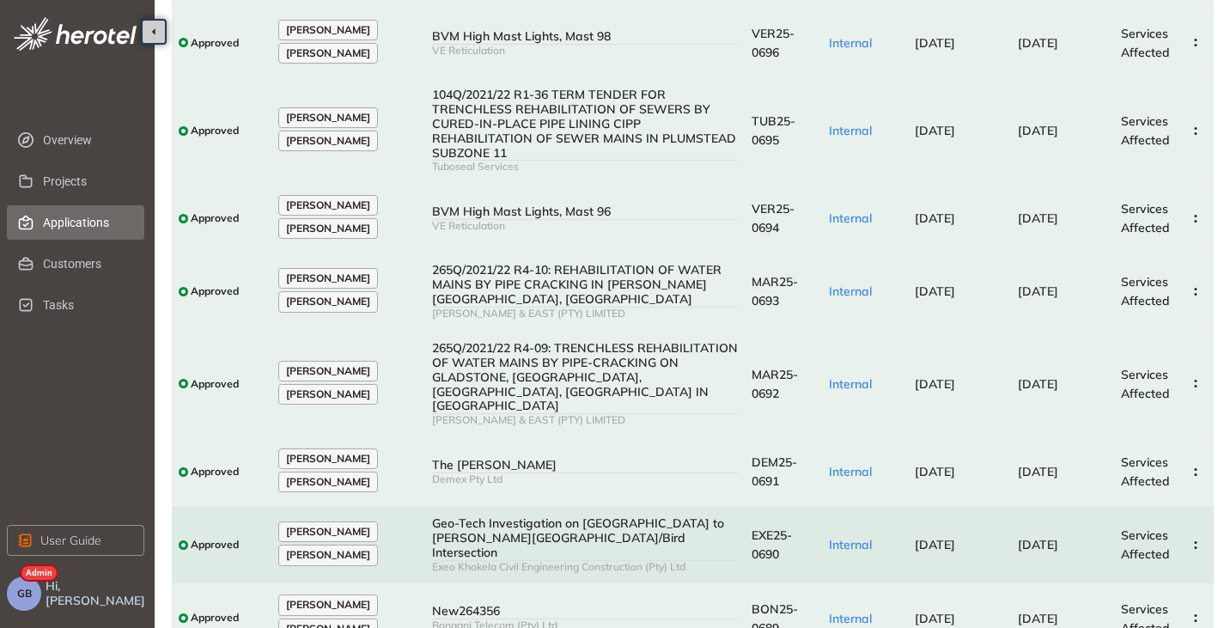
scroll to position [461, 0]
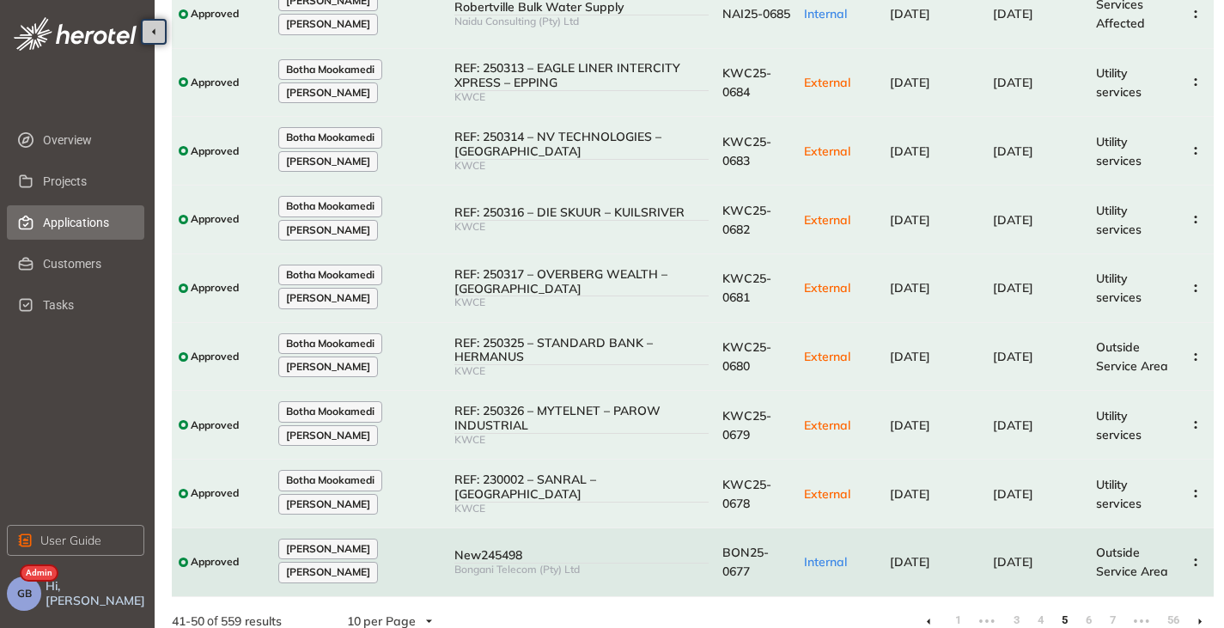
scroll to position [274, 0]
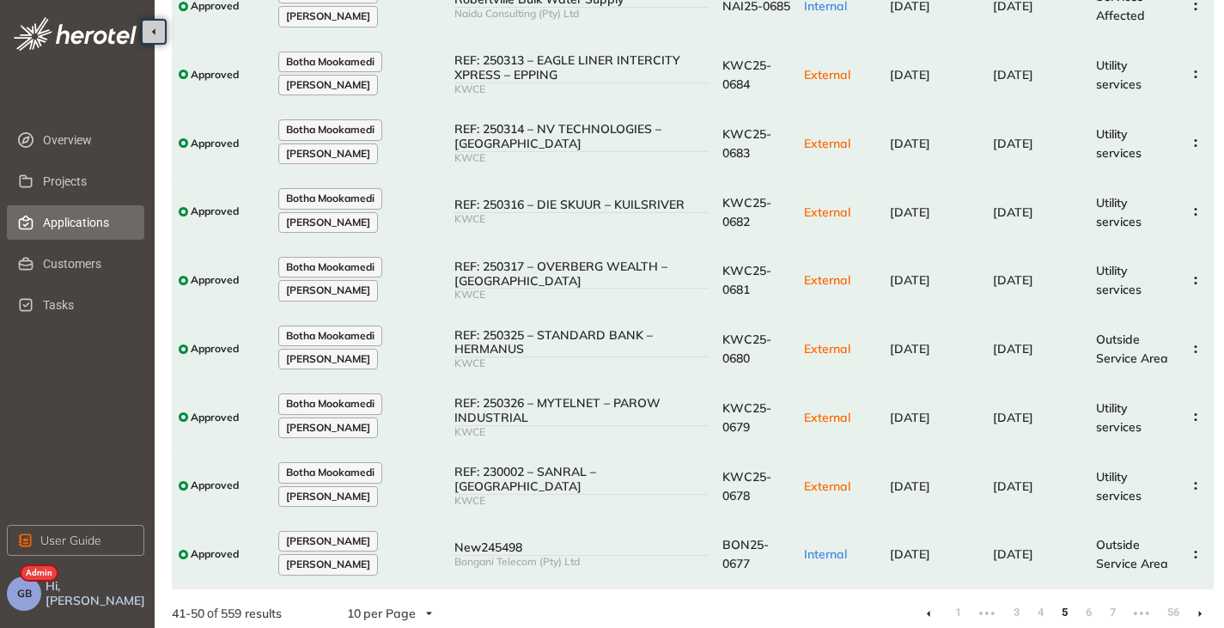
click at [1198, 601] on li at bounding box center [1200, 613] width 27 height 27
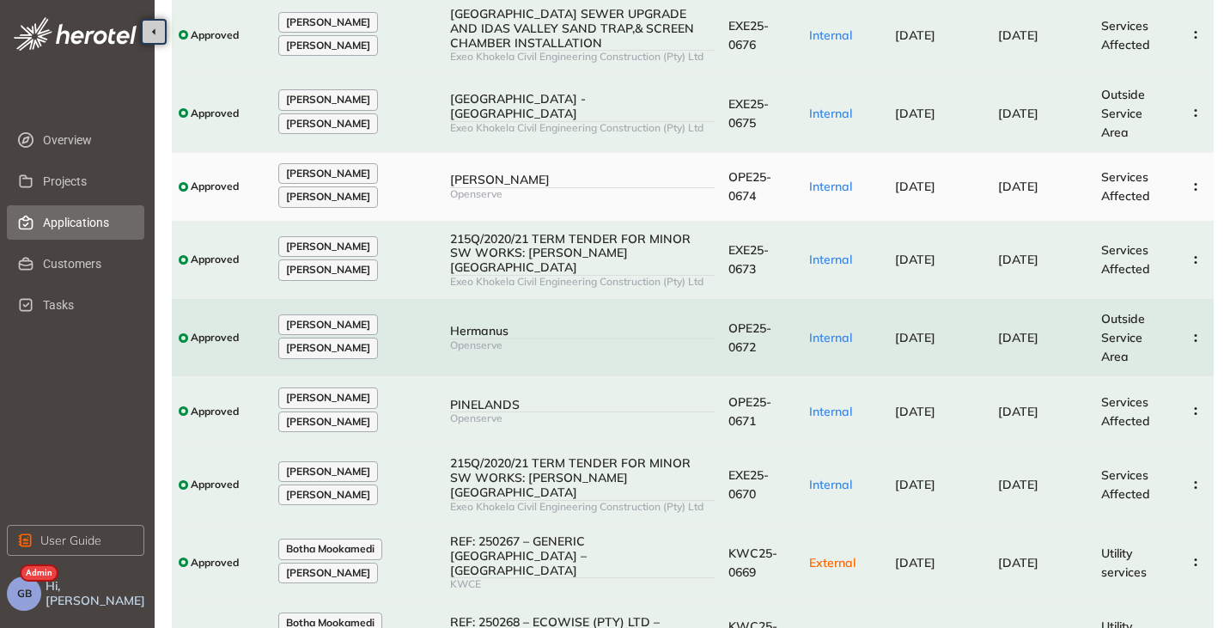
scroll to position [302, 0]
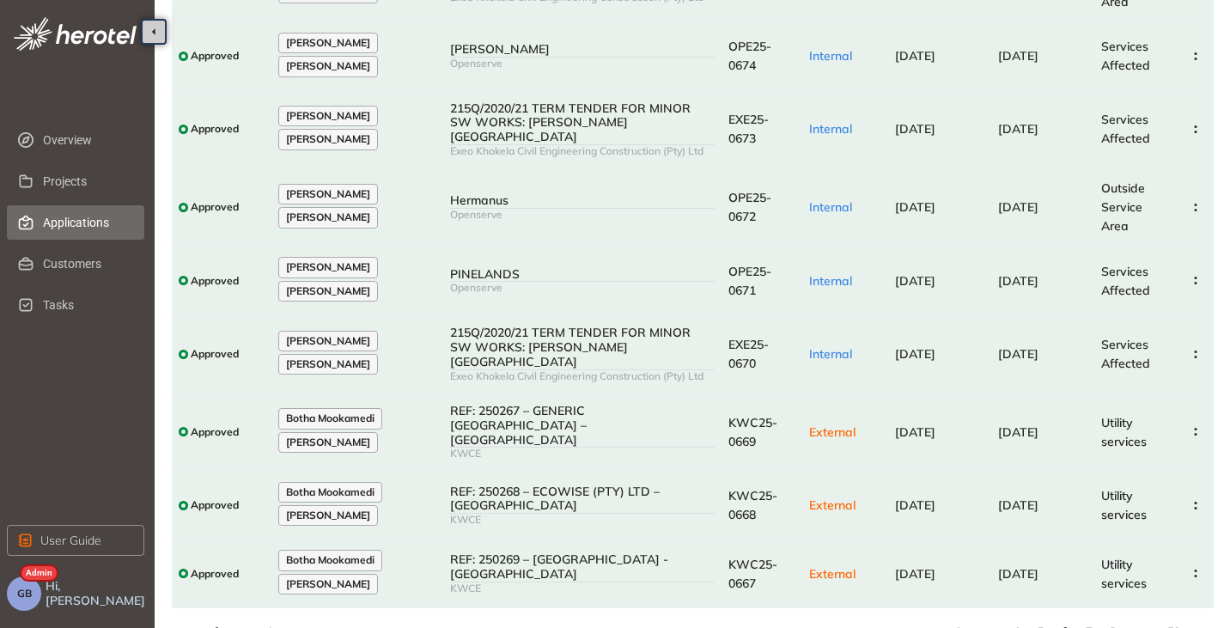
click at [1200, 627] on icon at bounding box center [1201, 633] width 4 height 8
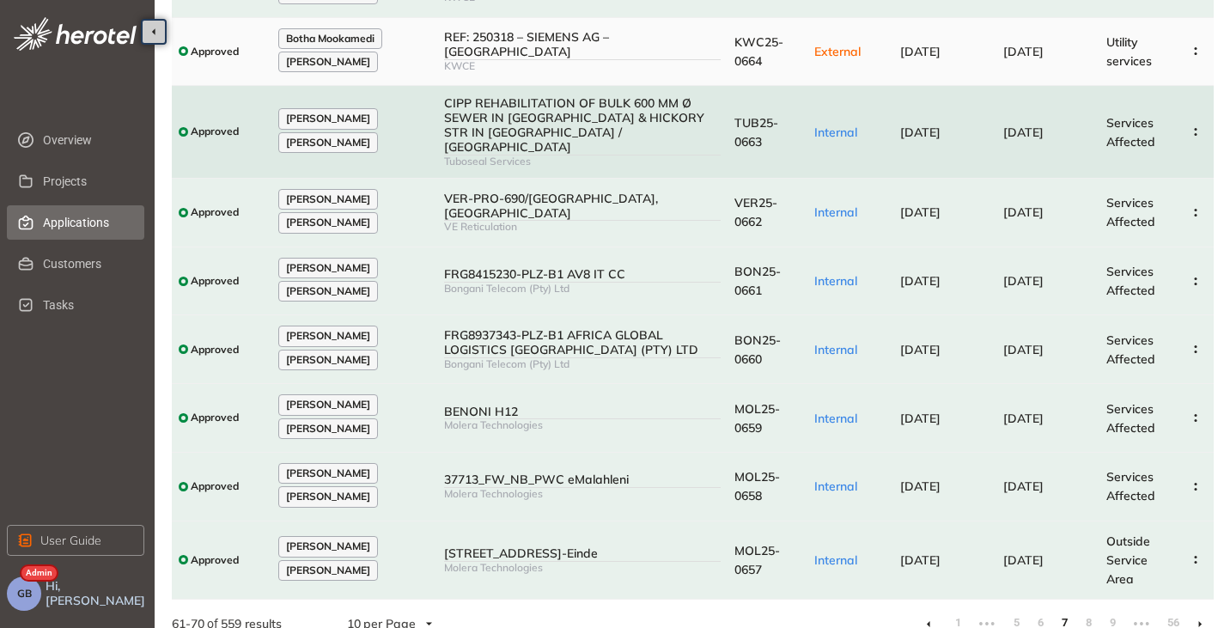
scroll to position [293, 0]
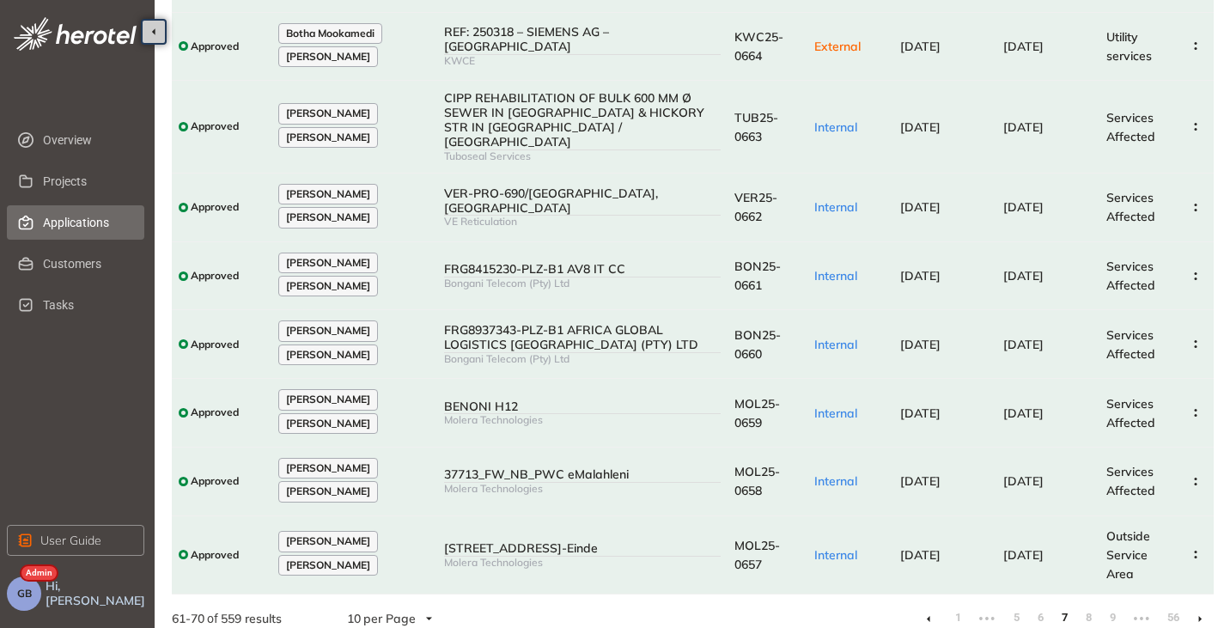
click at [1201, 611] on li at bounding box center [1200, 618] width 27 height 27
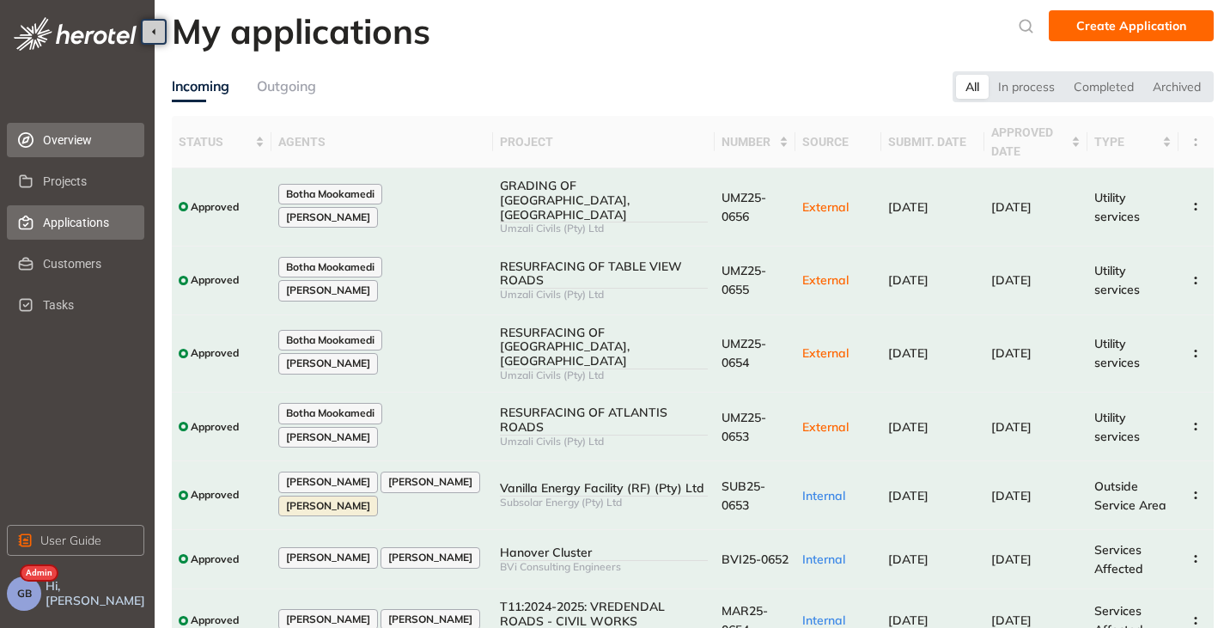
click at [67, 144] on span "Overview" at bounding box center [87, 140] width 88 height 34
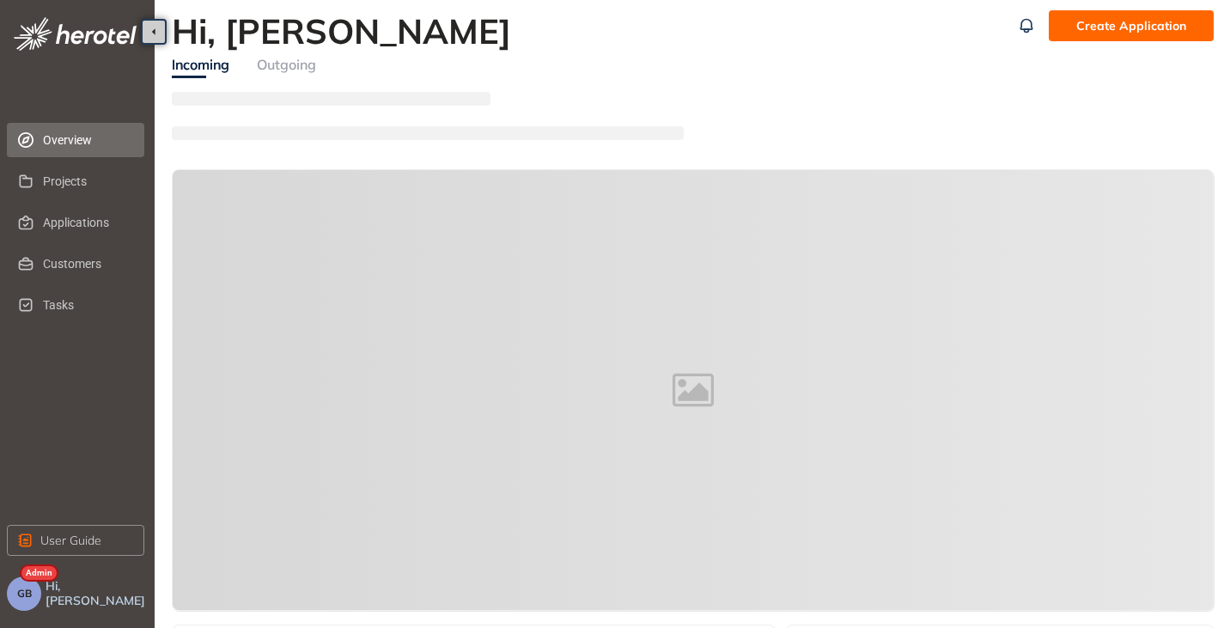
click at [22, 591] on span "GB" at bounding box center [24, 594] width 15 height 12
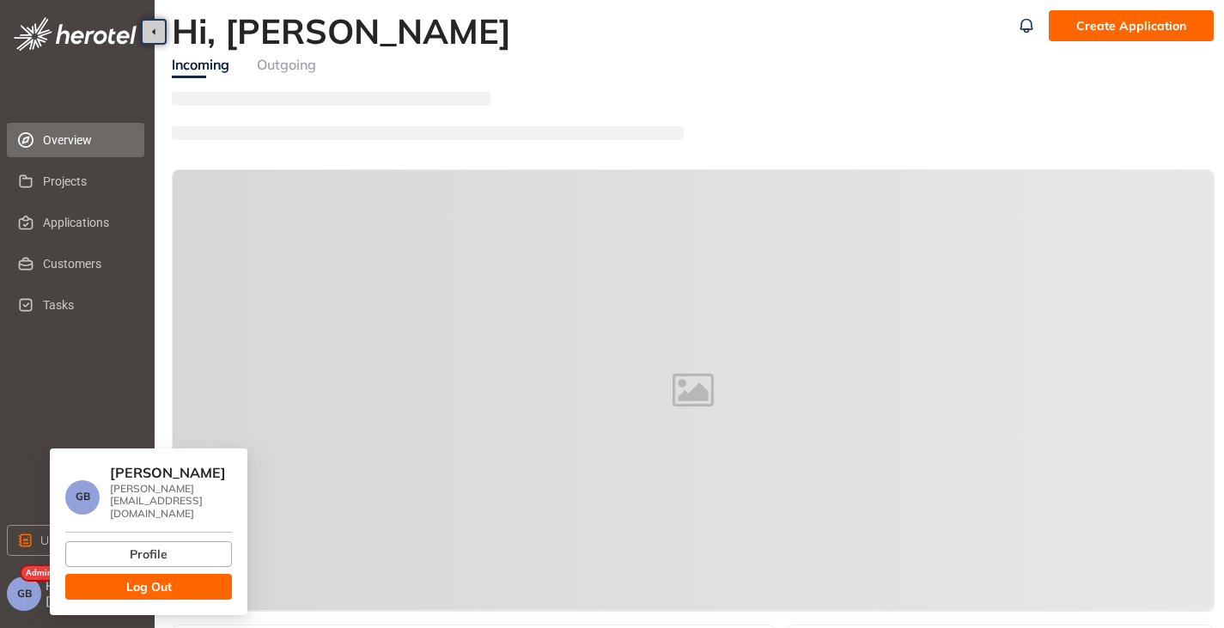
click at [188, 574] on button "Log Out" at bounding box center [148, 587] width 167 height 26
